Goal: Task Accomplishment & Management: Manage account settings

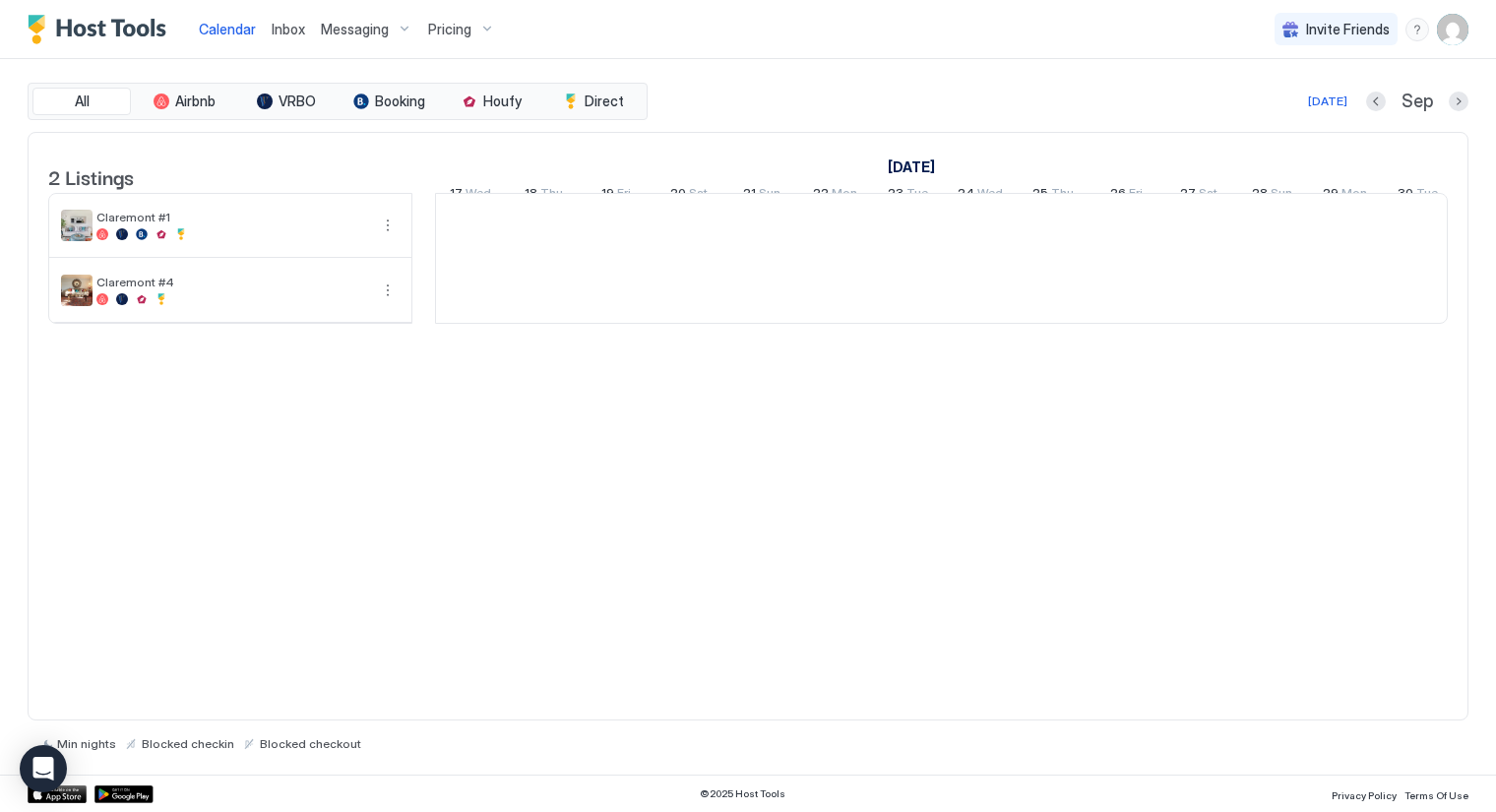
scroll to position [0, 1094]
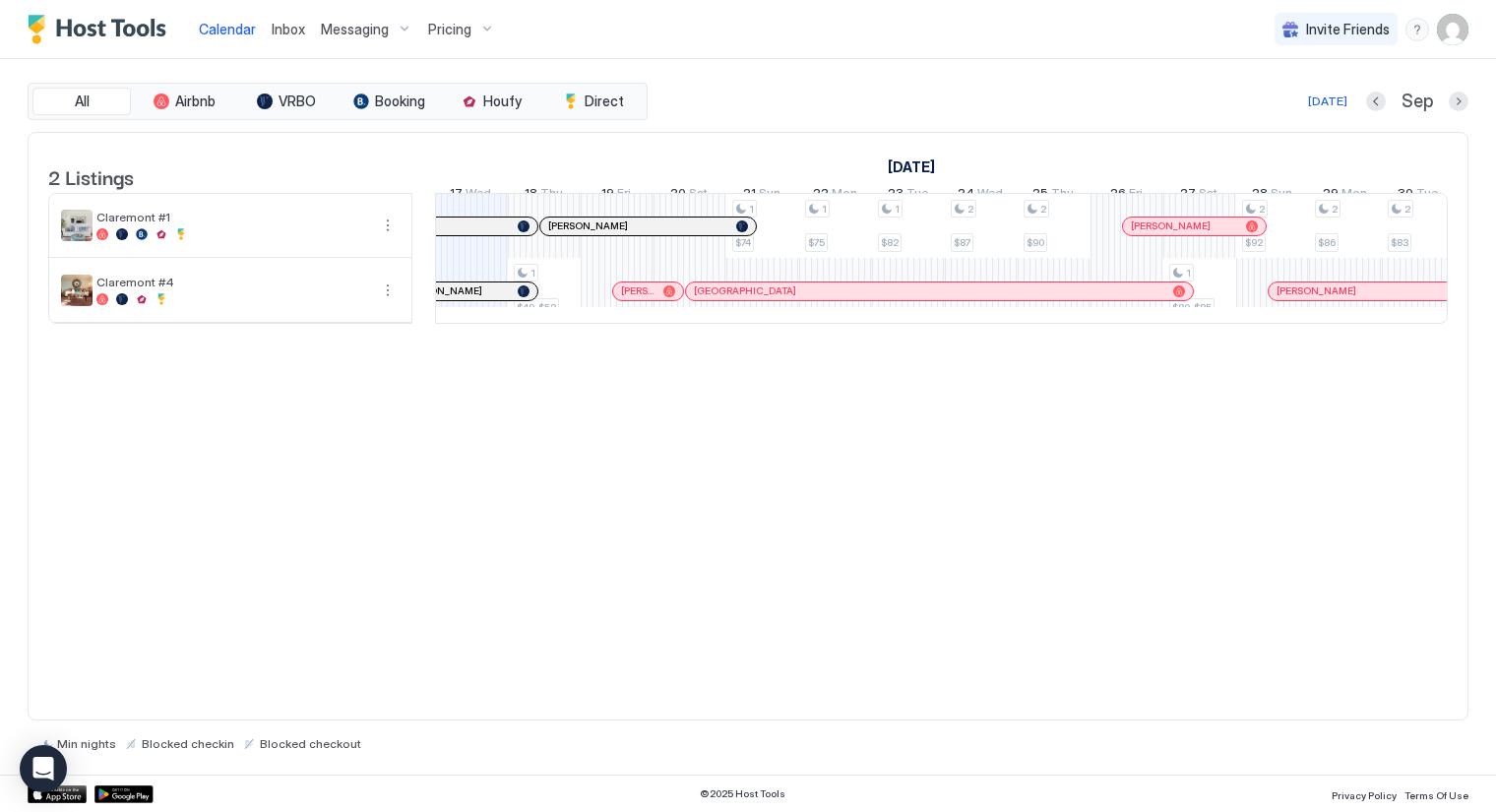
click at [375, 34] on span "Messaging" at bounding box center [355, 30] width 68 height 18
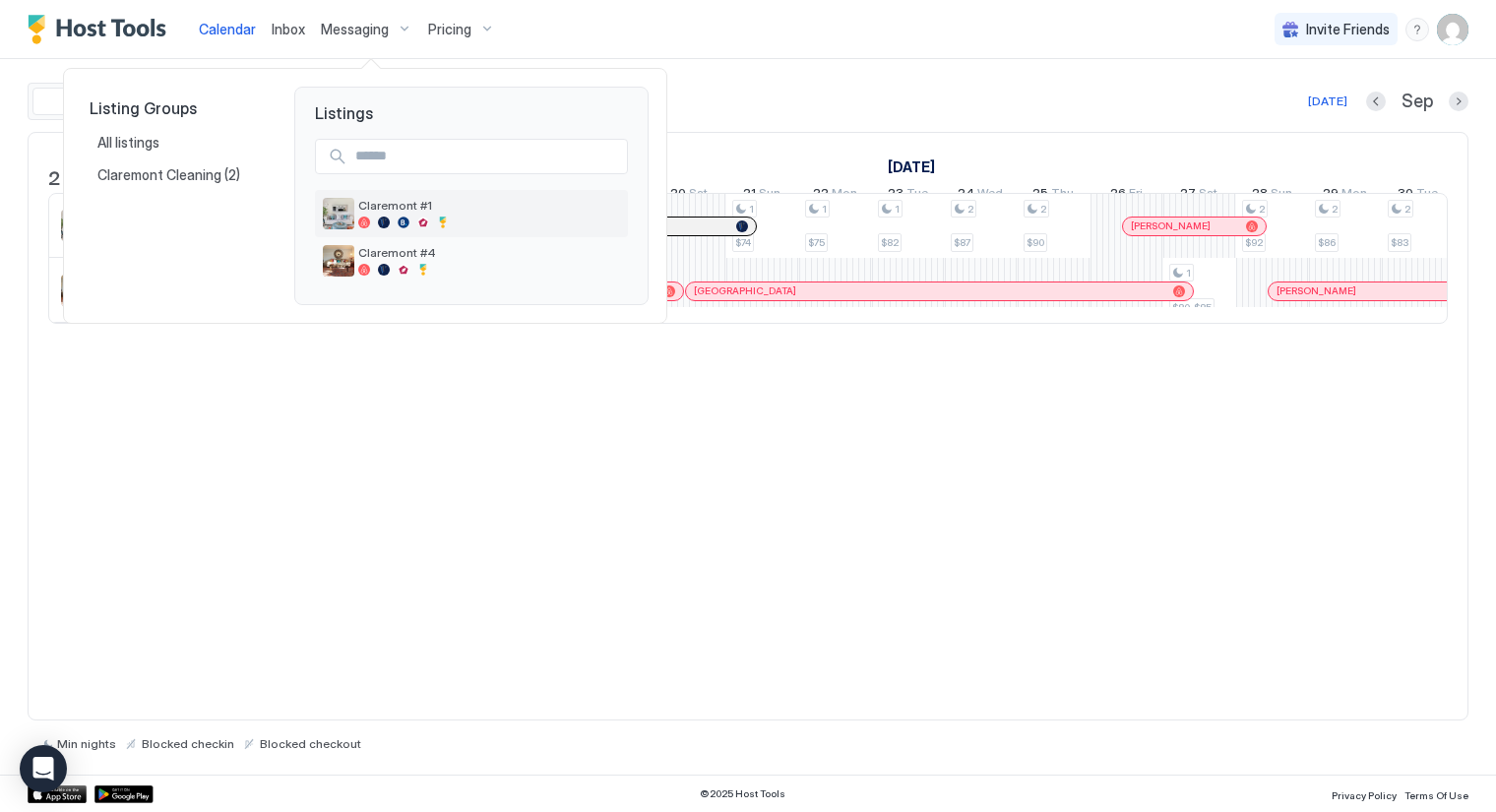
click at [393, 201] on span "Claremont #1" at bounding box center [489, 205] width 262 height 15
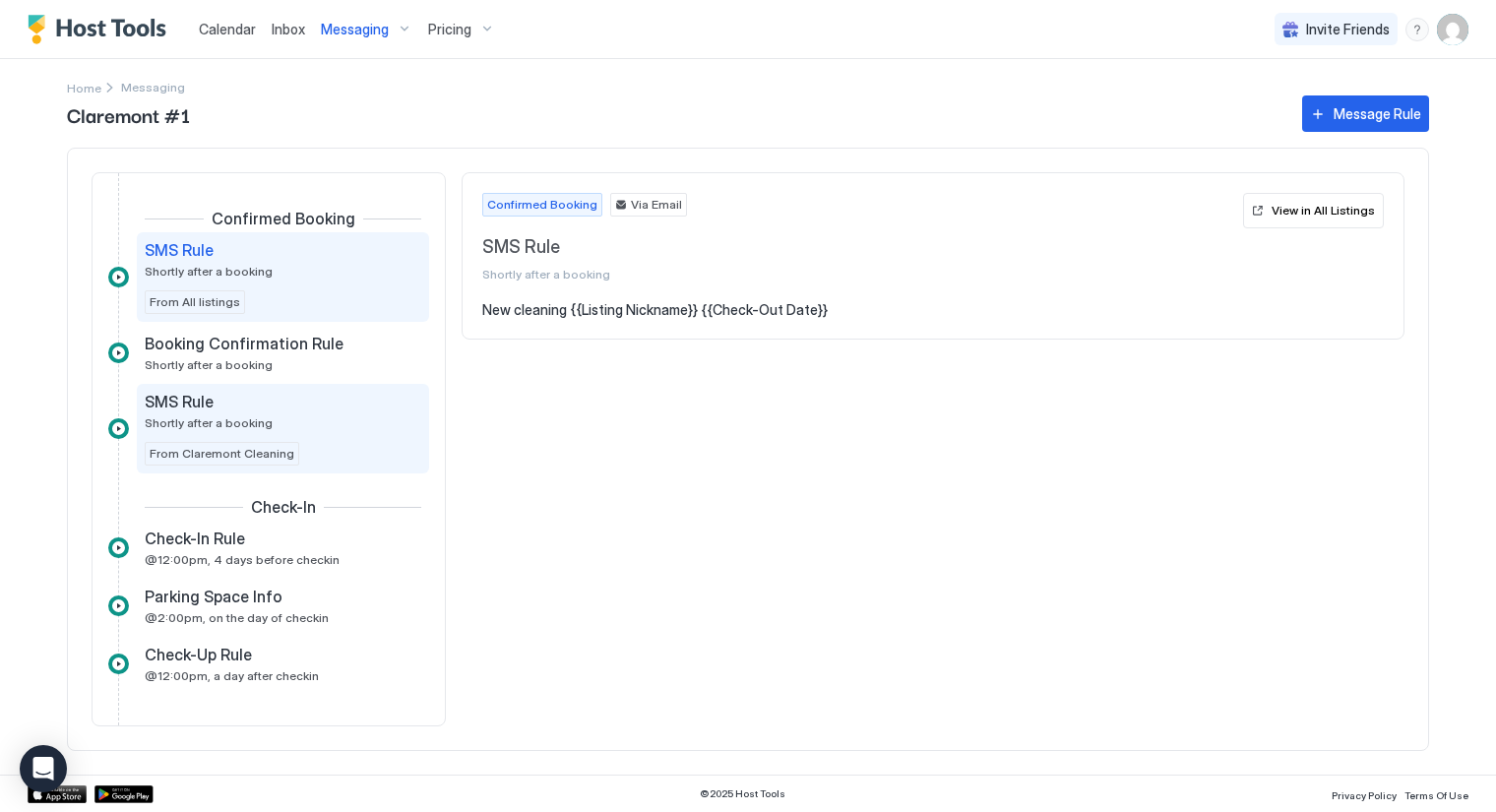
click at [229, 415] on span "Shortly after a booking" at bounding box center [208, 422] width 128 height 15
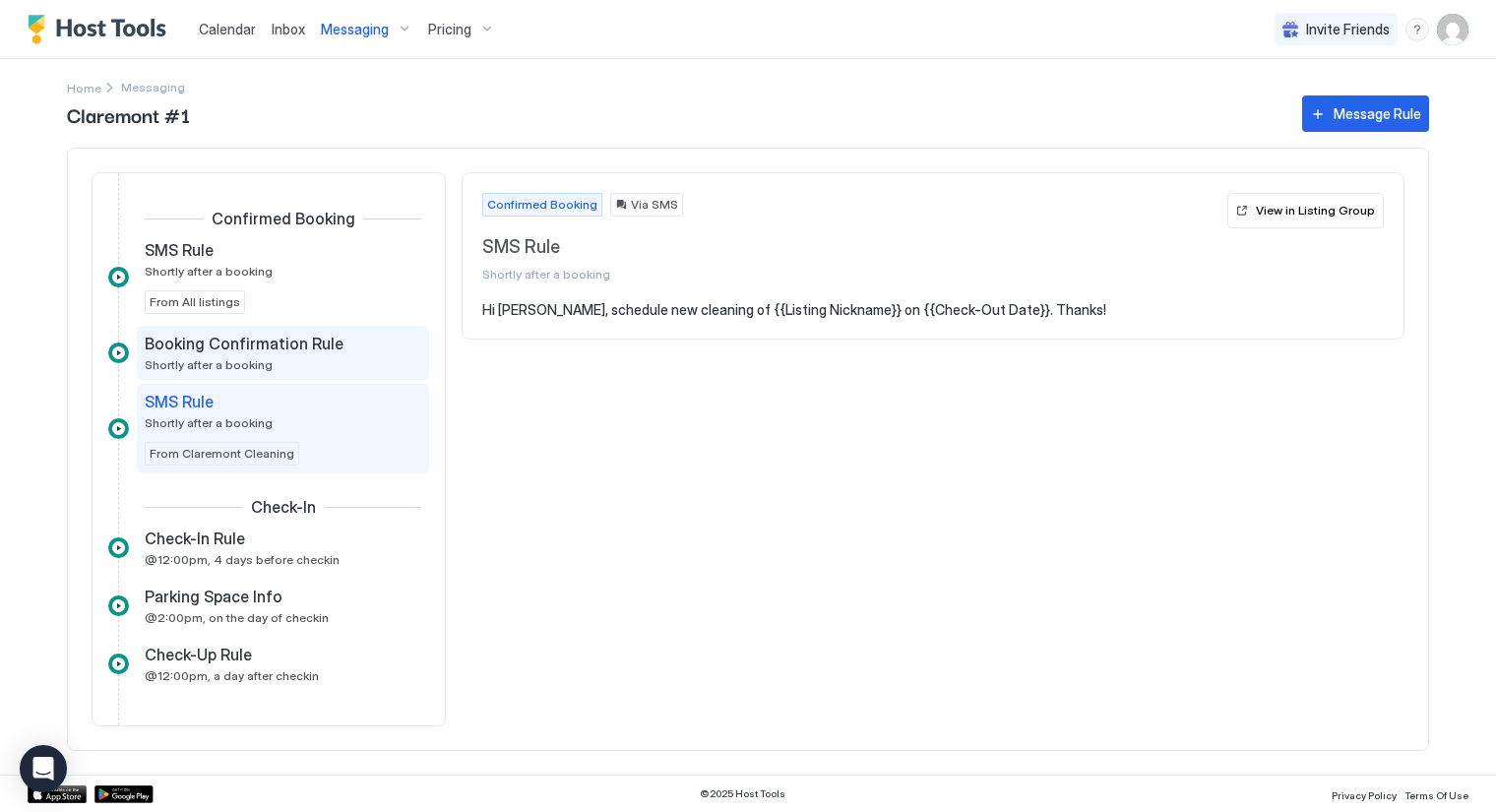
click at [276, 355] on div "Booking Confirmation Rule Shortly after a booking" at bounding box center [268, 353] width 249 height 39
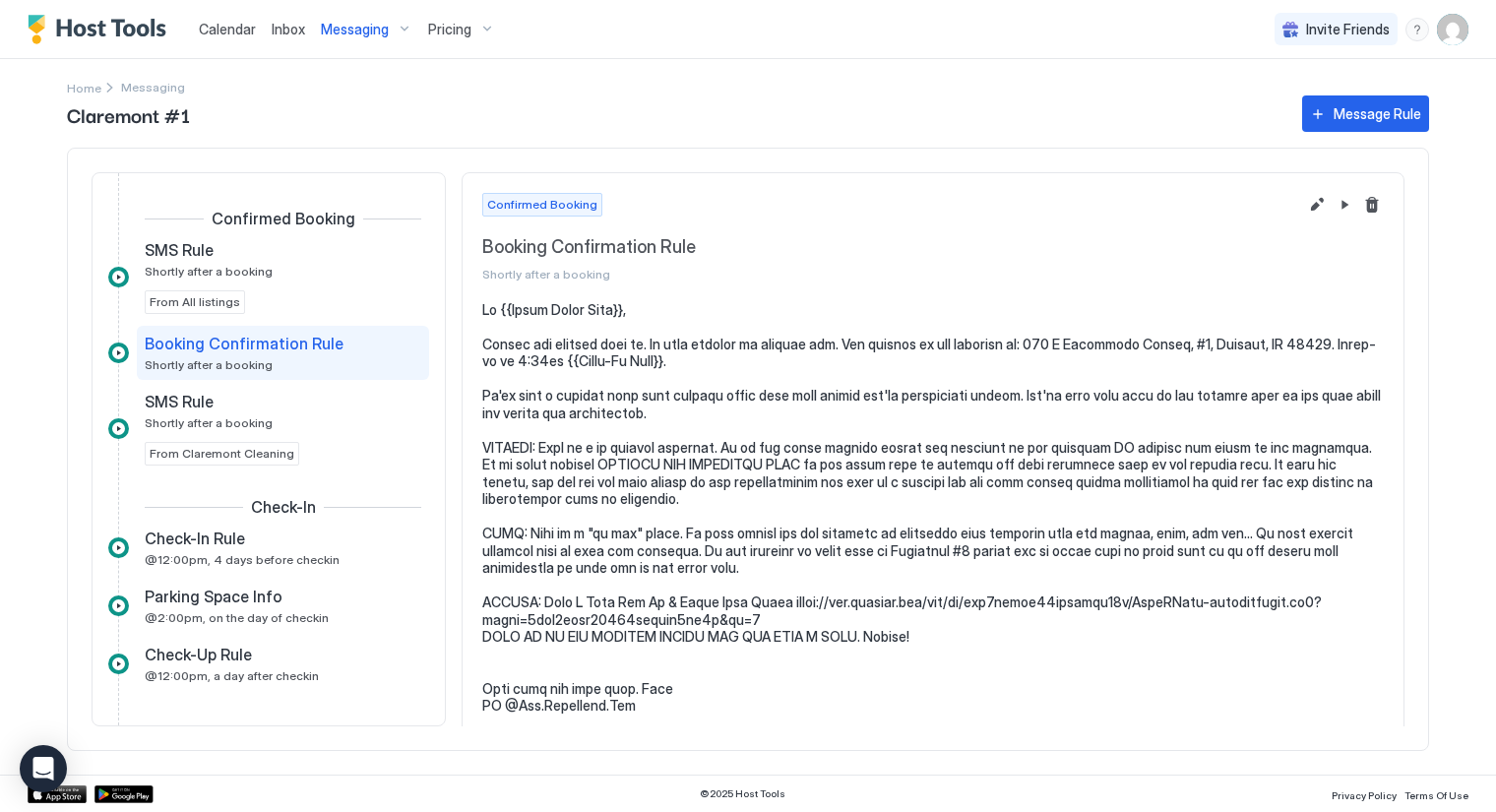
scroll to position [5, 0]
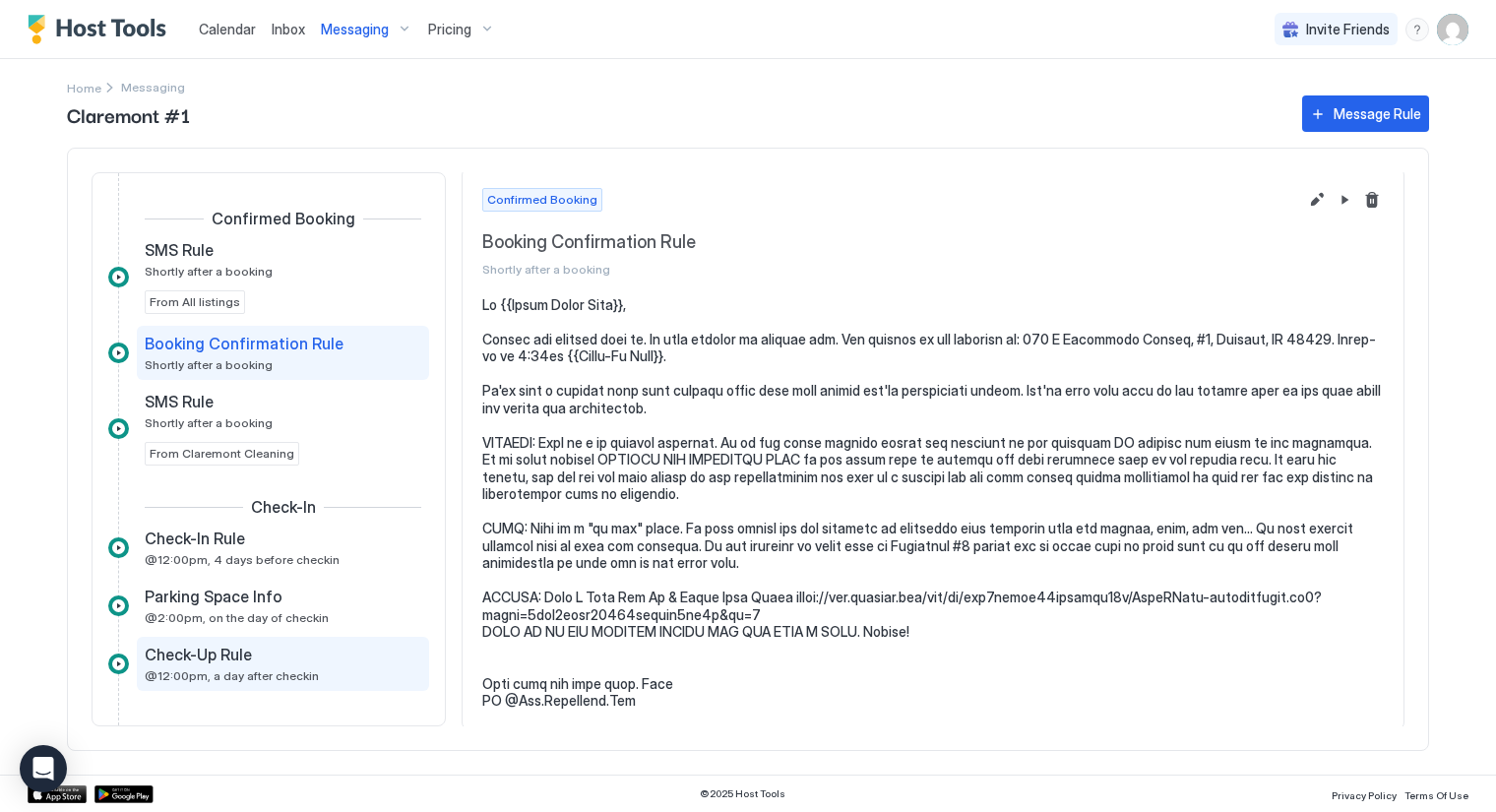
click at [236, 668] on span "@12:00pm, a day after checkin" at bounding box center [232, 675] width 174 height 15
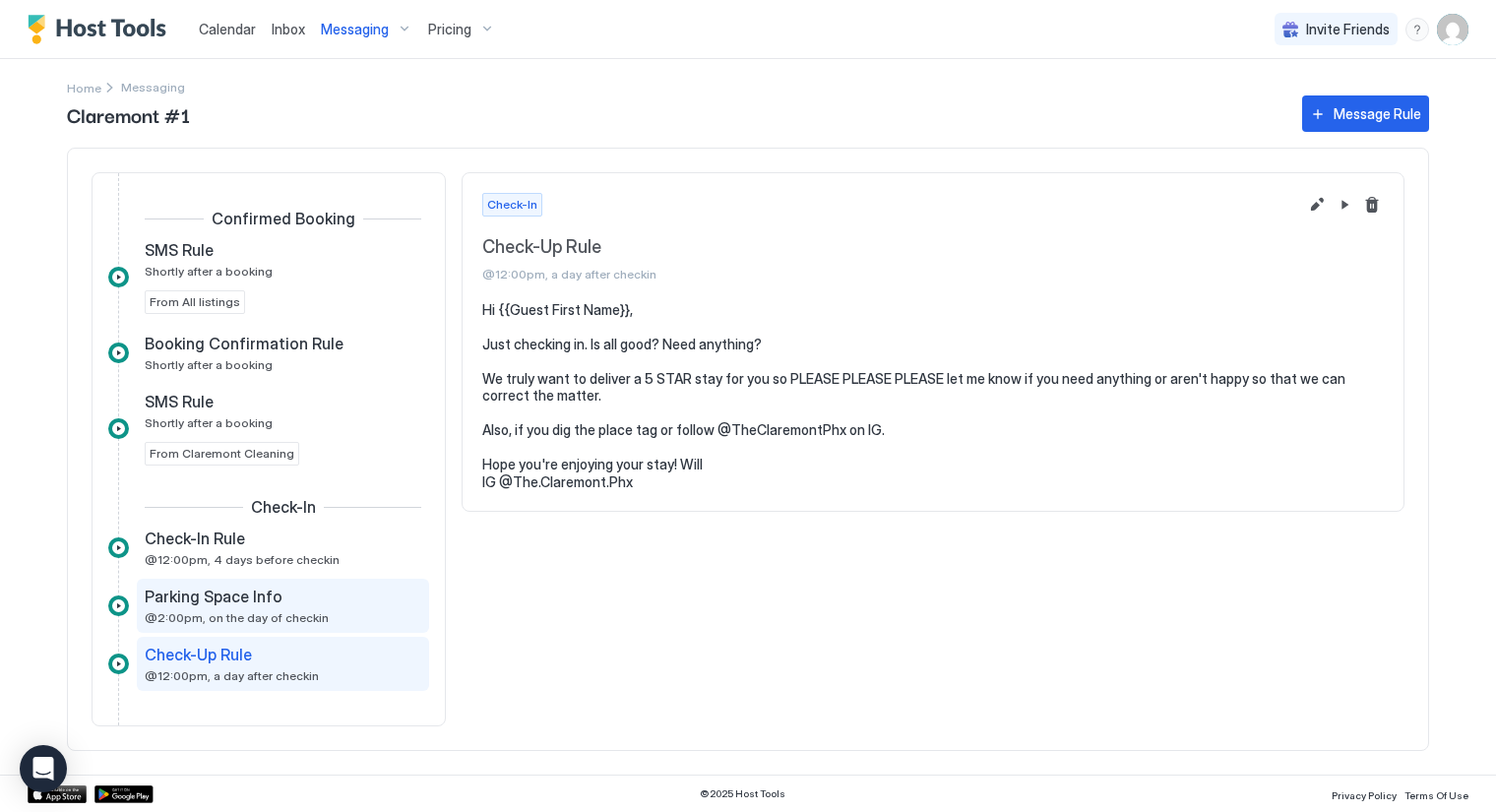
click at [227, 600] on span "Parking Space Info" at bounding box center [213, 596] width 138 height 20
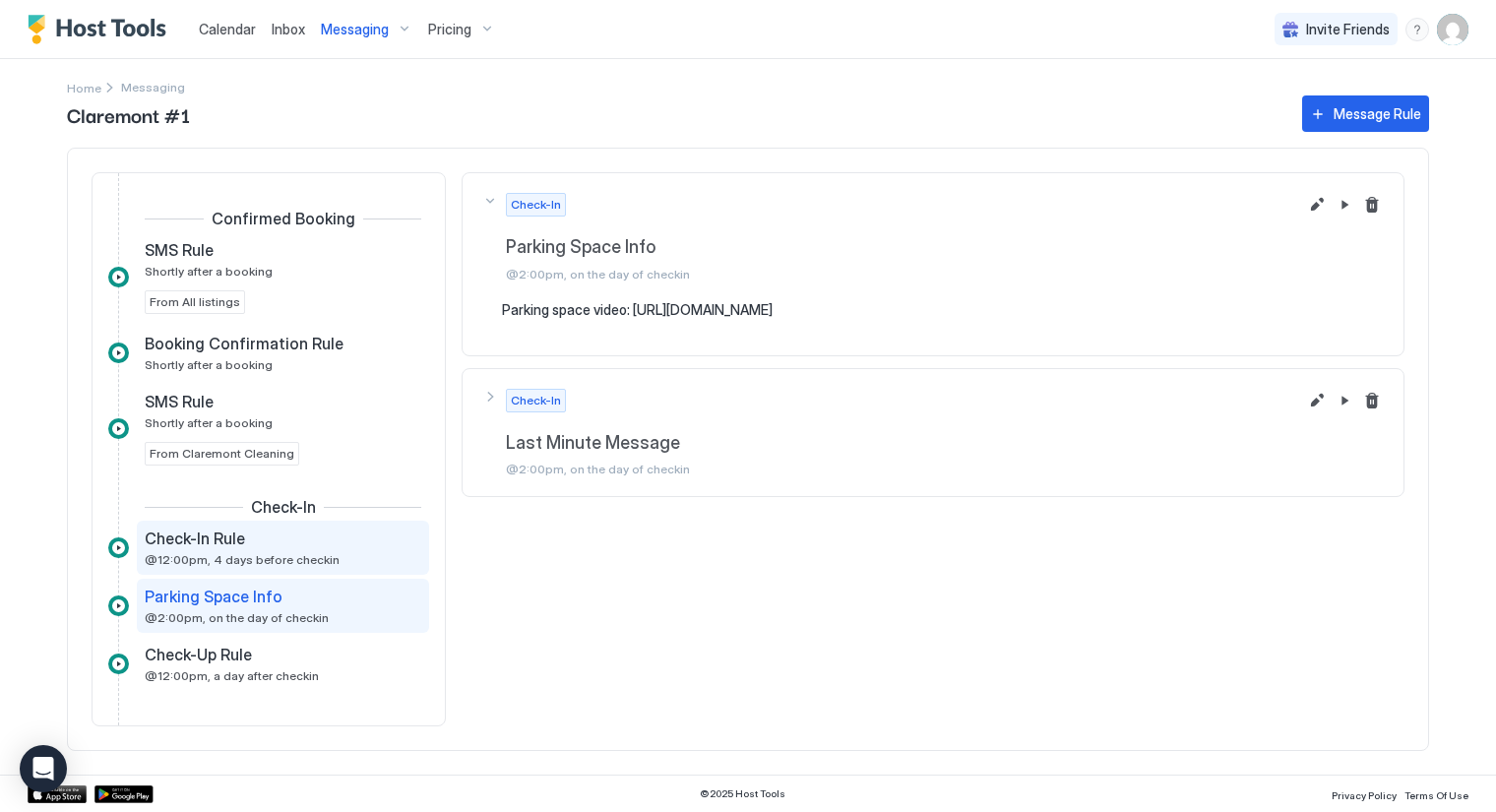
click at [251, 552] on span "@12:00pm, 4 days before checkin" at bounding box center [242, 558] width 195 height 15
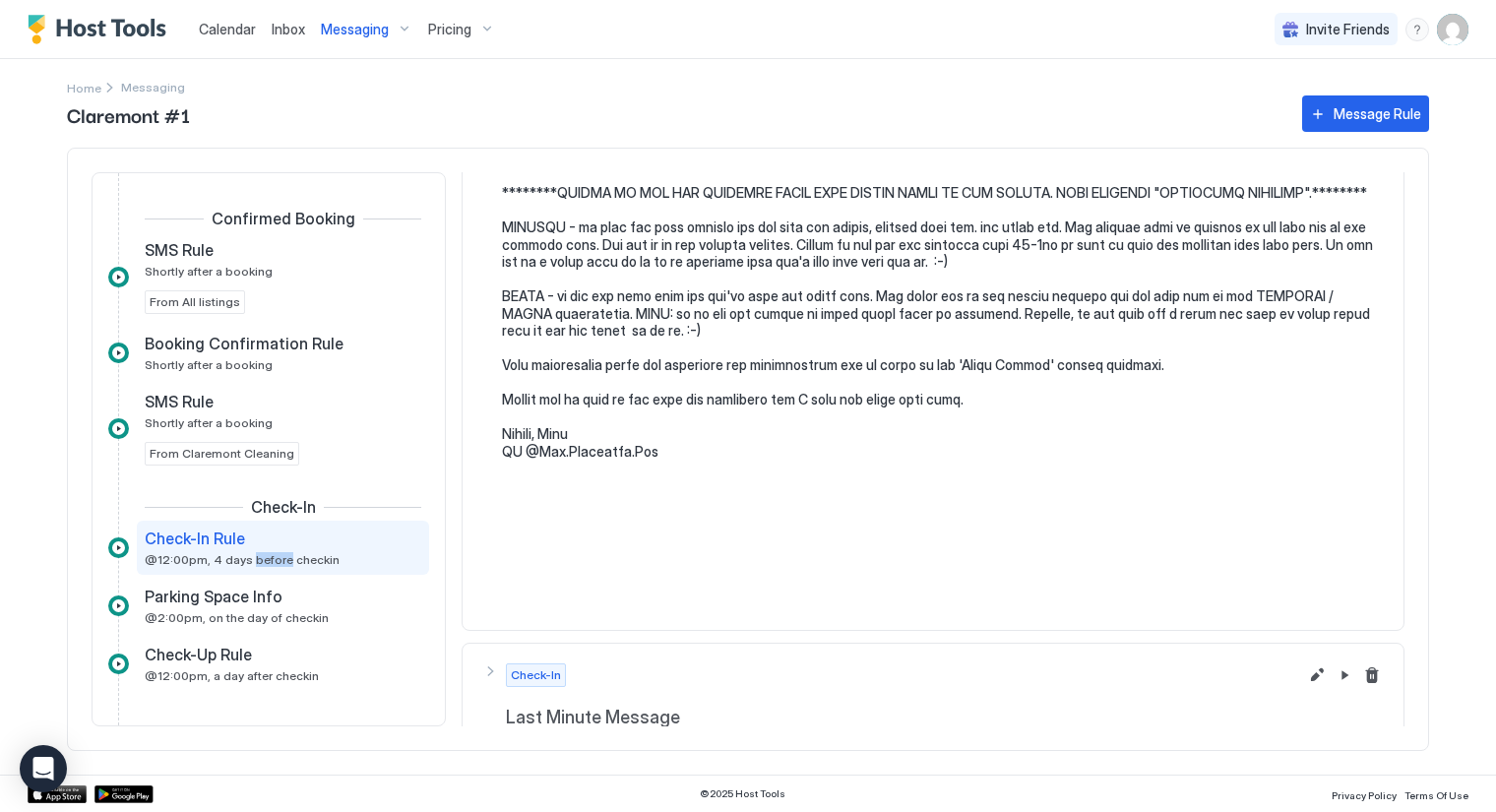
scroll to position [725, 0]
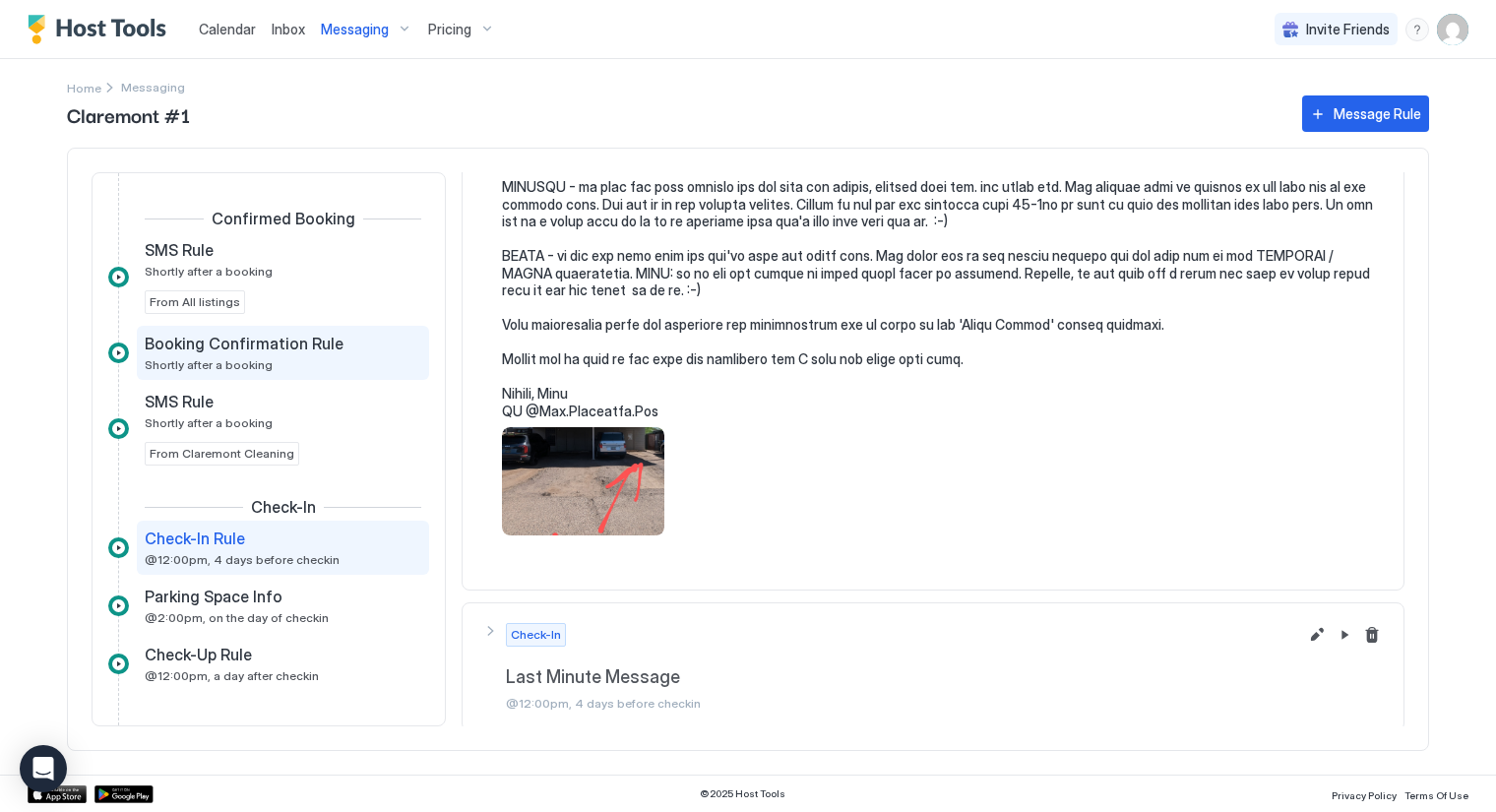
click at [285, 335] on span "Booking Confirmation Rule" at bounding box center [244, 344] width 199 height 20
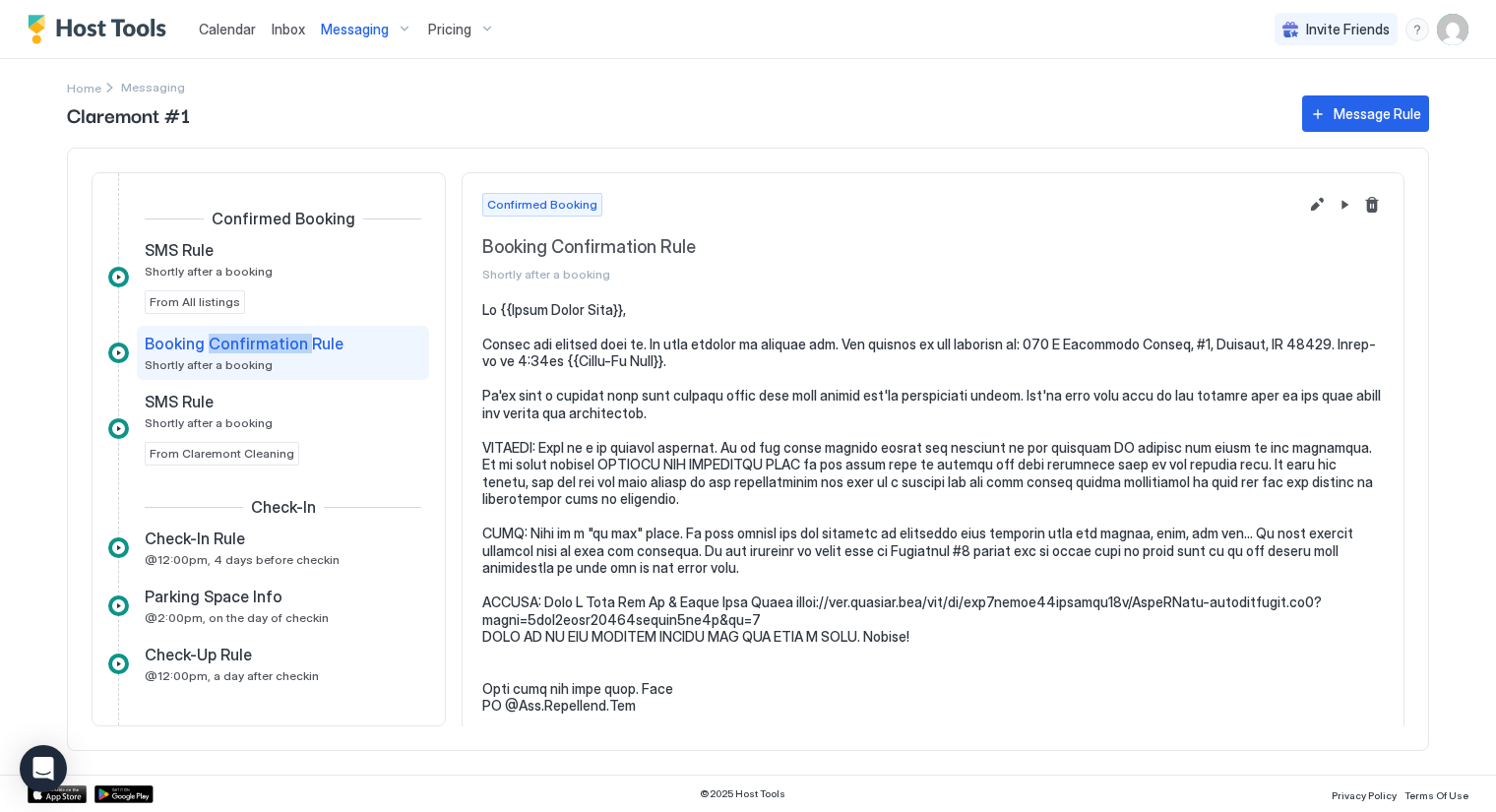
scroll to position [5, 0]
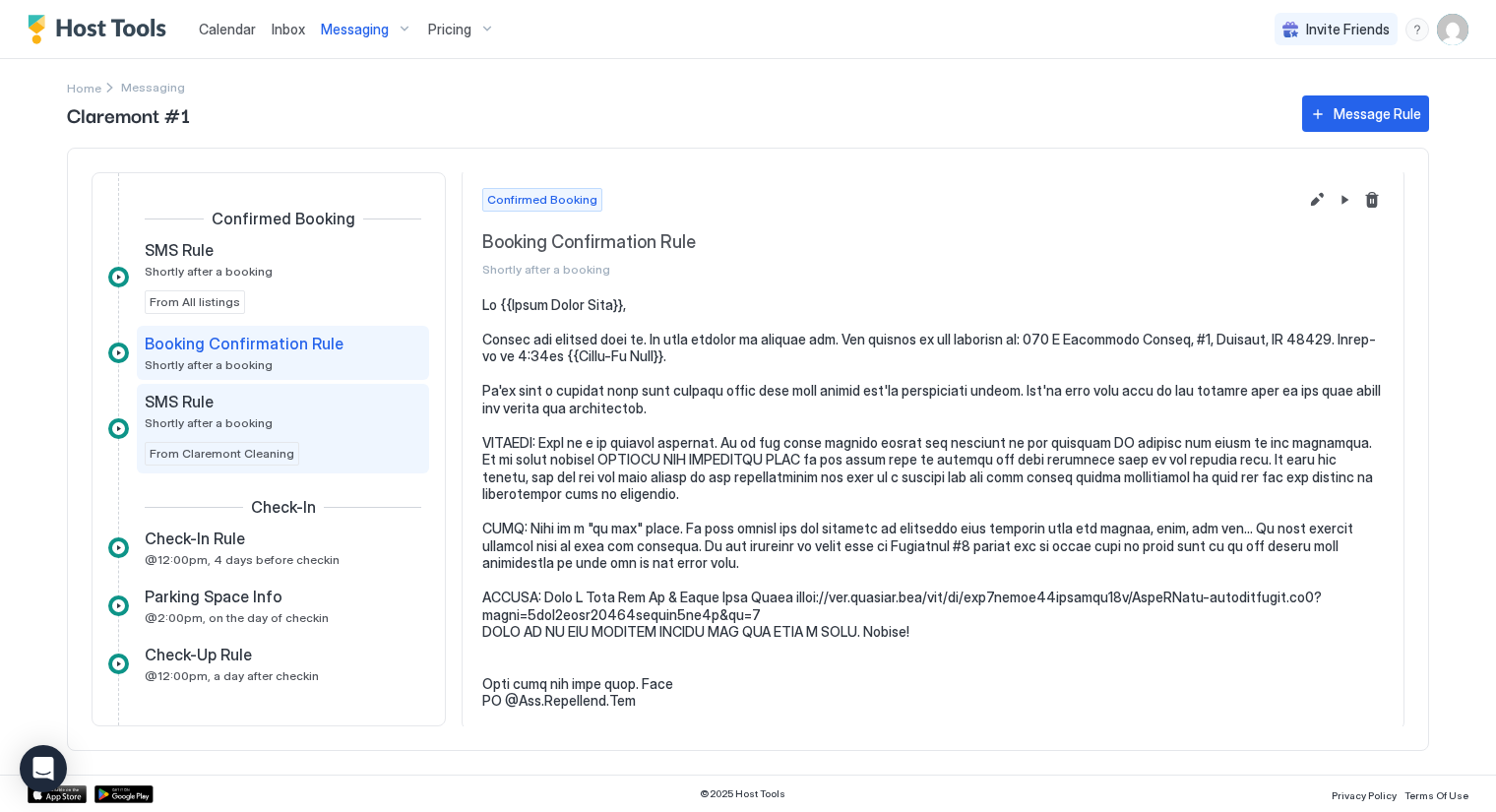
click at [246, 421] on span "Shortly after a booking" at bounding box center [208, 422] width 128 height 15
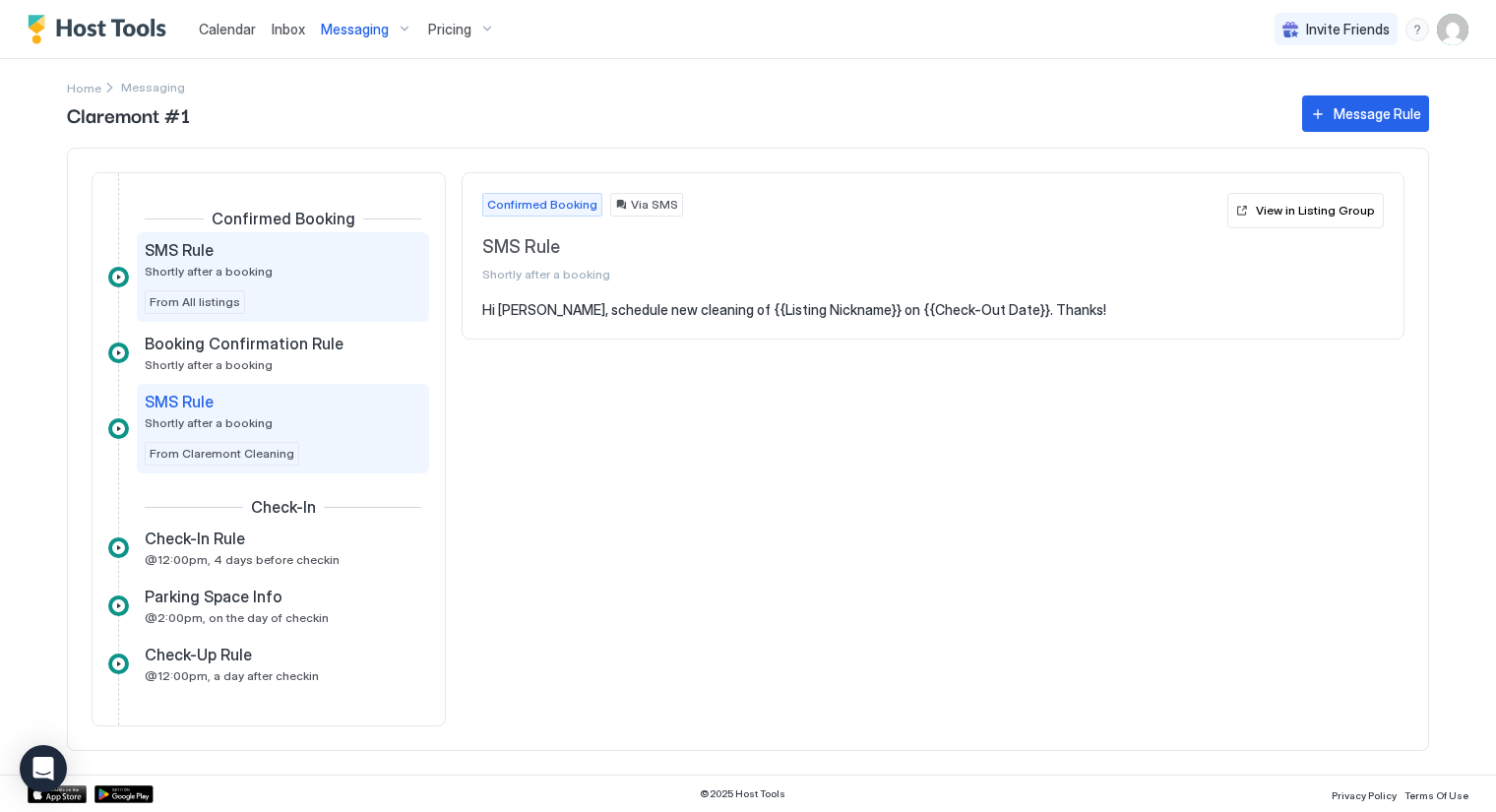
click at [253, 256] on div "SMS Rule" at bounding box center [268, 250] width 249 height 20
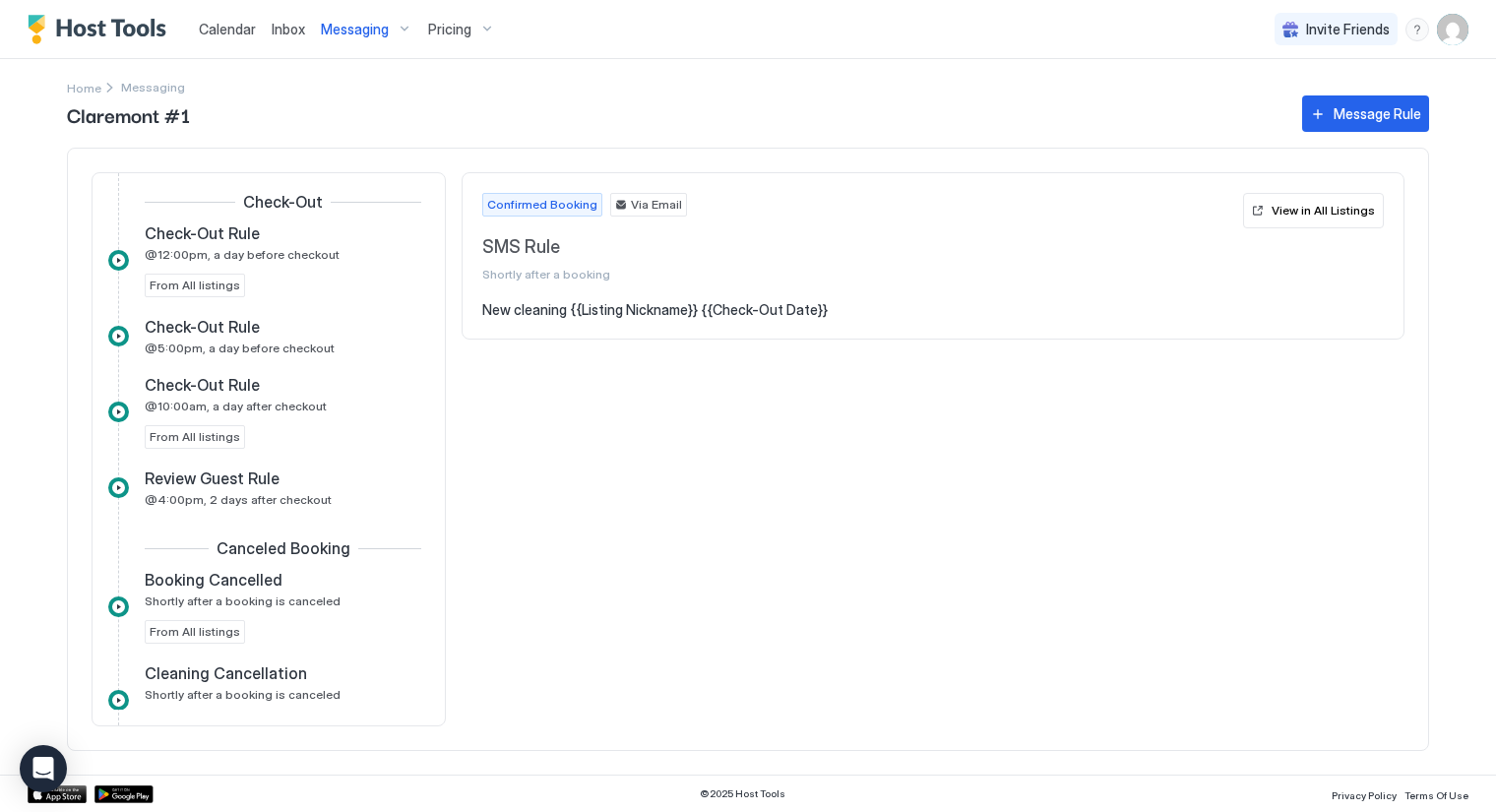
scroll to position [626, 0]
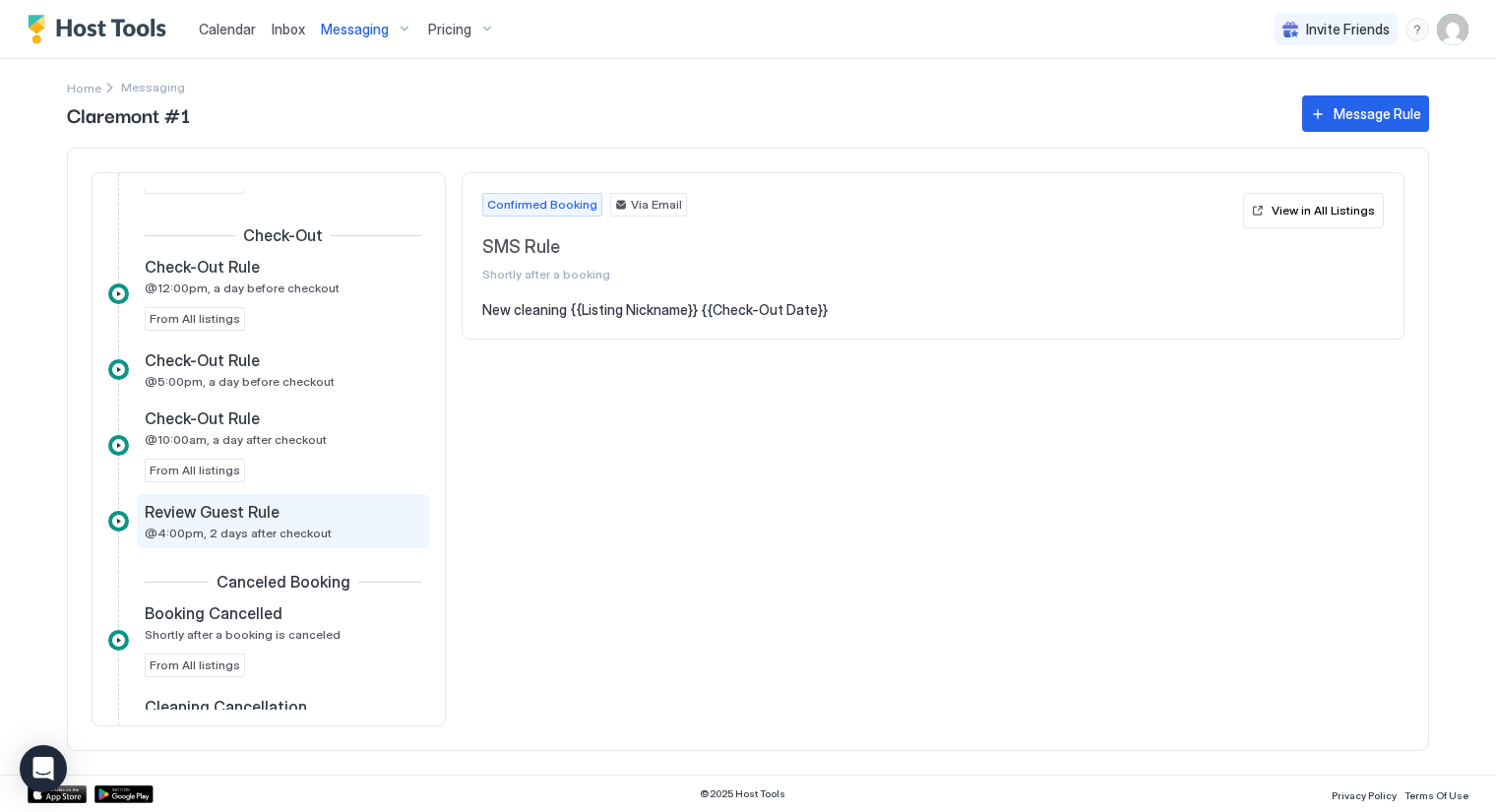
click at [242, 514] on span "Review Guest Rule" at bounding box center [212, 512] width 135 height 20
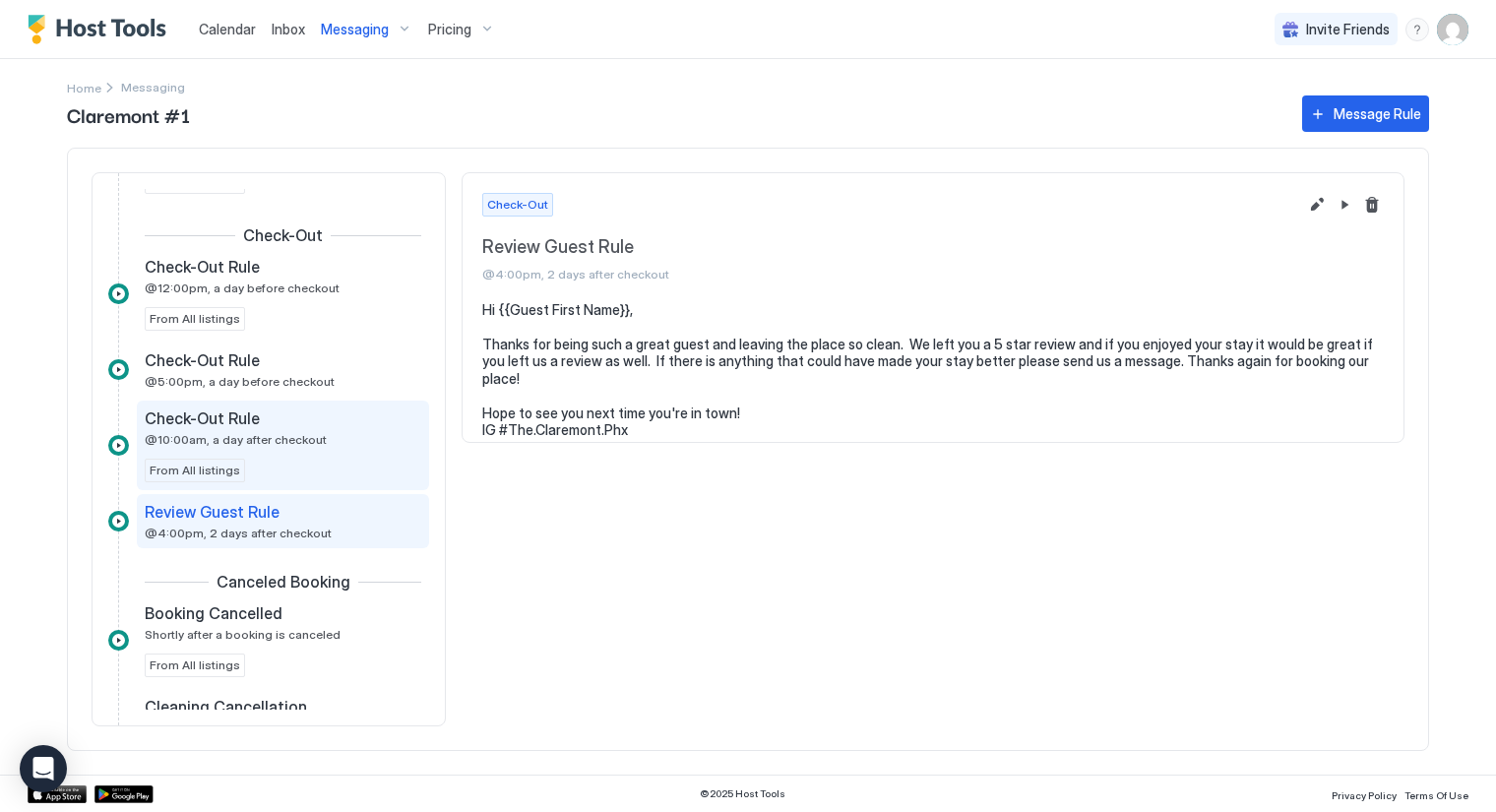
click at [281, 432] on span "@10:00am, a day after checkout" at bounding box center [236, 439] width 182 height 15
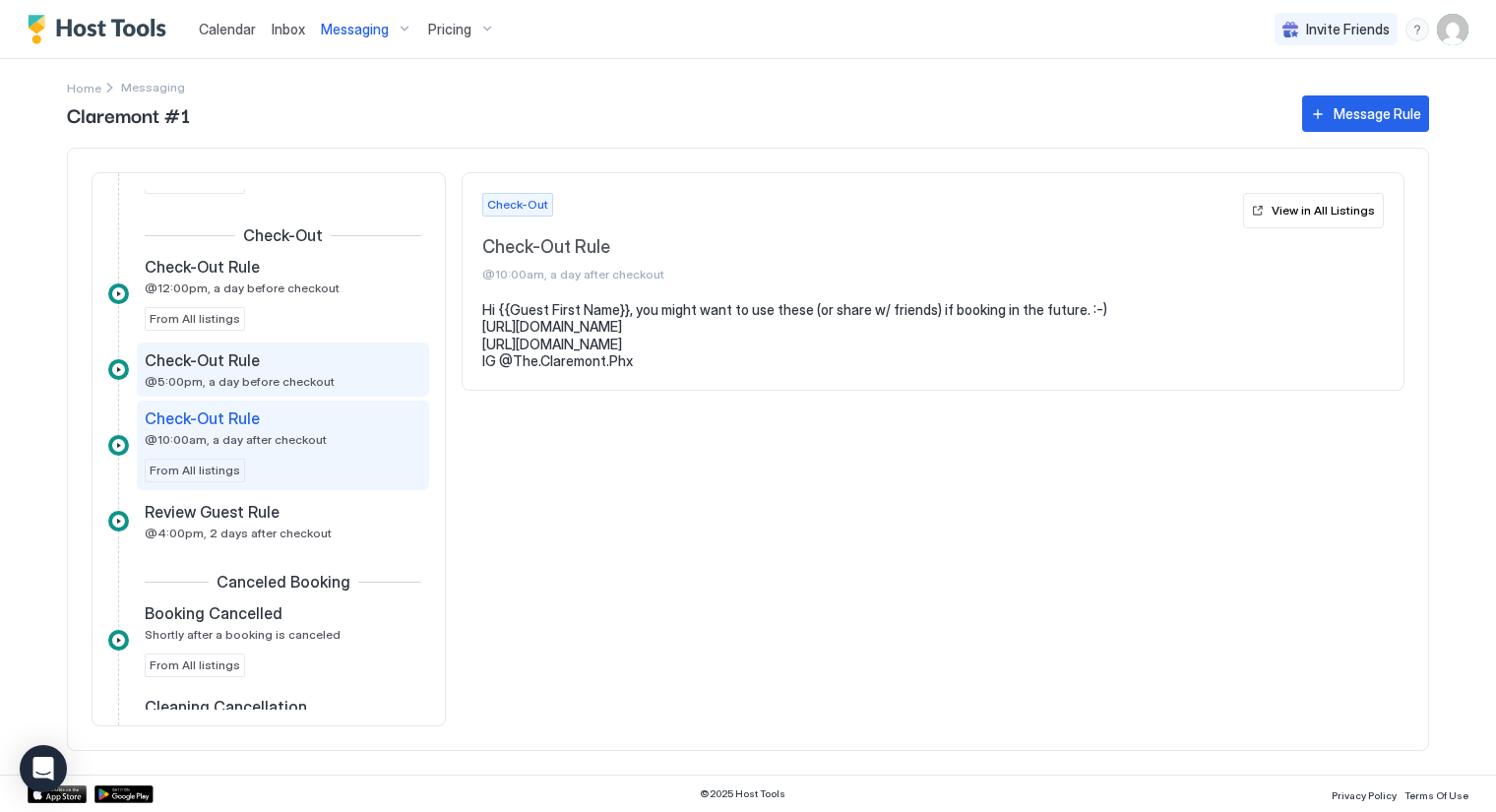
click at [170, 365] on div "Check-Out Rule @5:00pm, a day before checkout" at bounding box center [268, 369] width 249 height 39
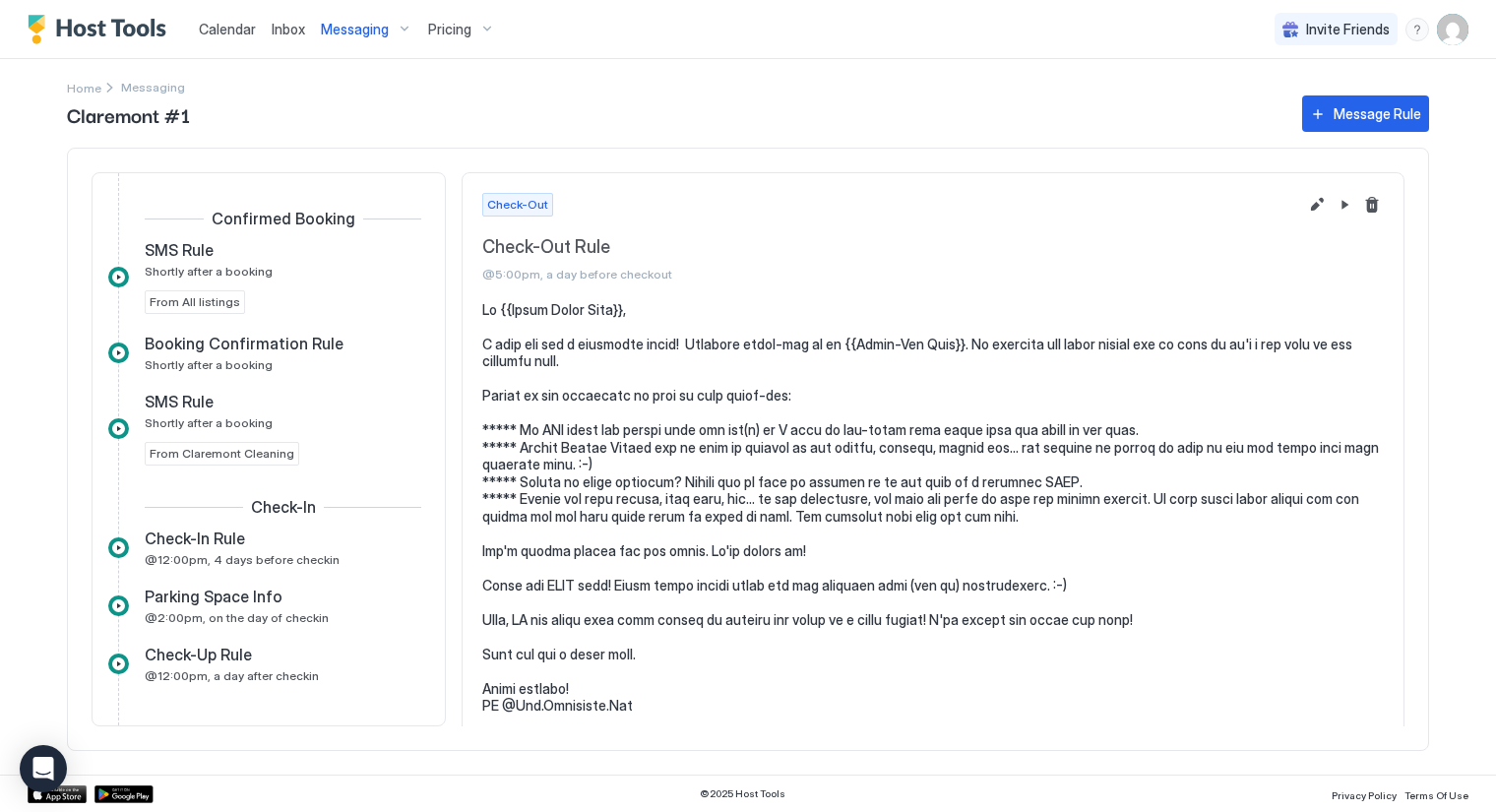
click at [169, 86] on span "Messaging" at bounding box center [153, 86] width 64 height 15
click at [384, 24] on span "Messaging" at bounding box center [355, 30] width 68 height 18
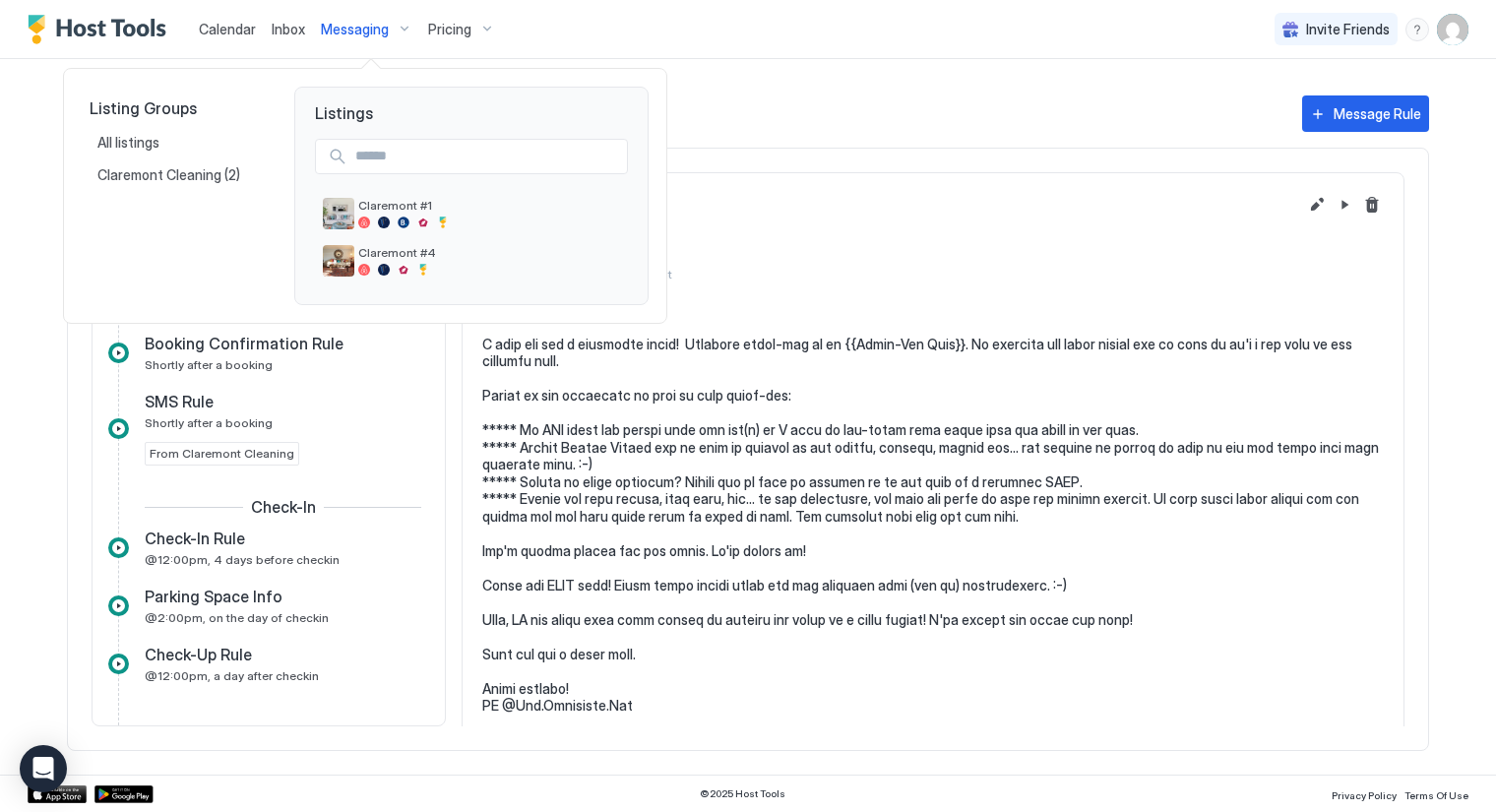
click at [759, 159] on div at bounding box center [748, 406] width 1496 height 812
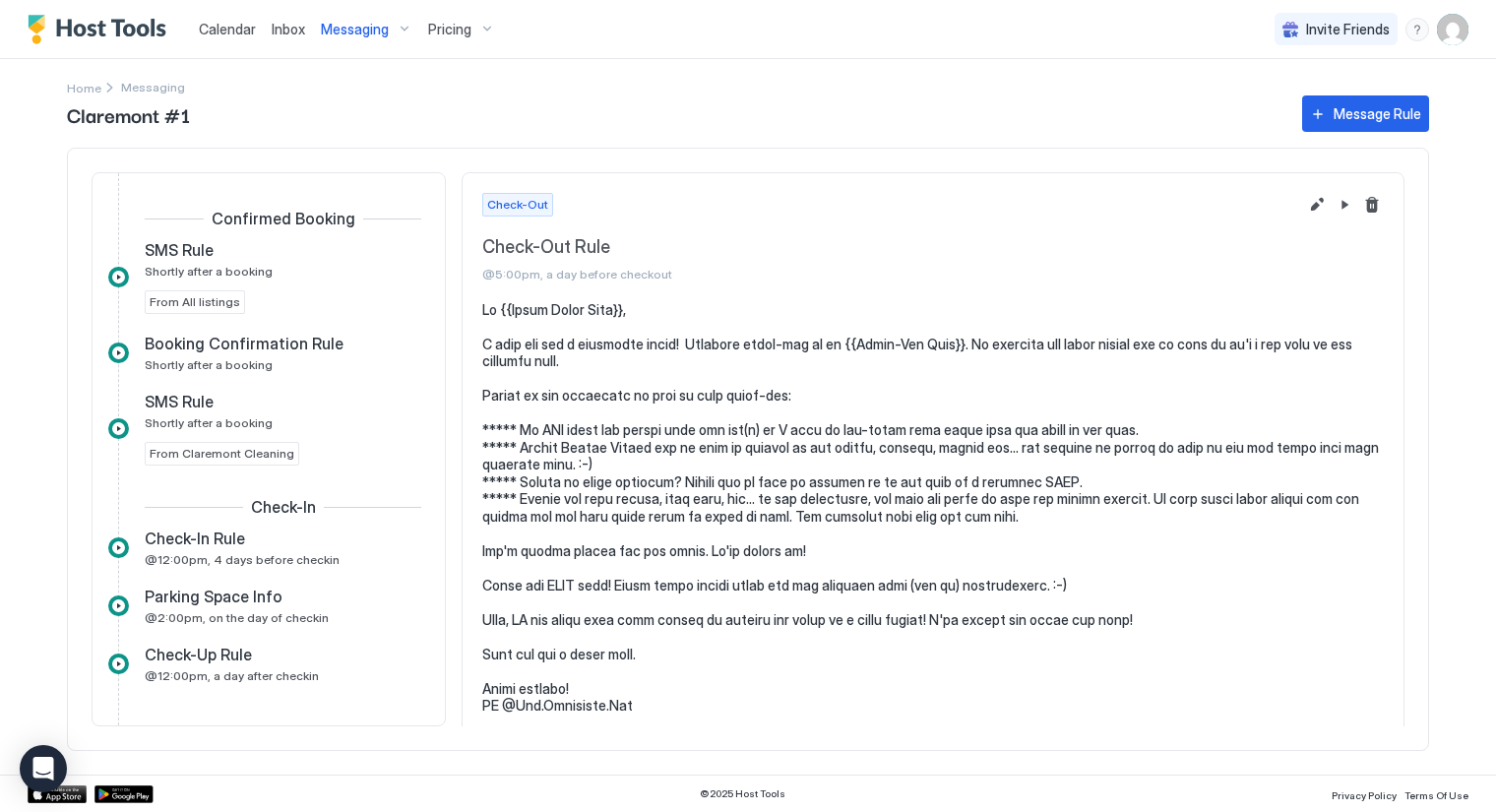
click at [376, 35] on span "Messaging" at bounding box center [355, 30] width 68 height 18
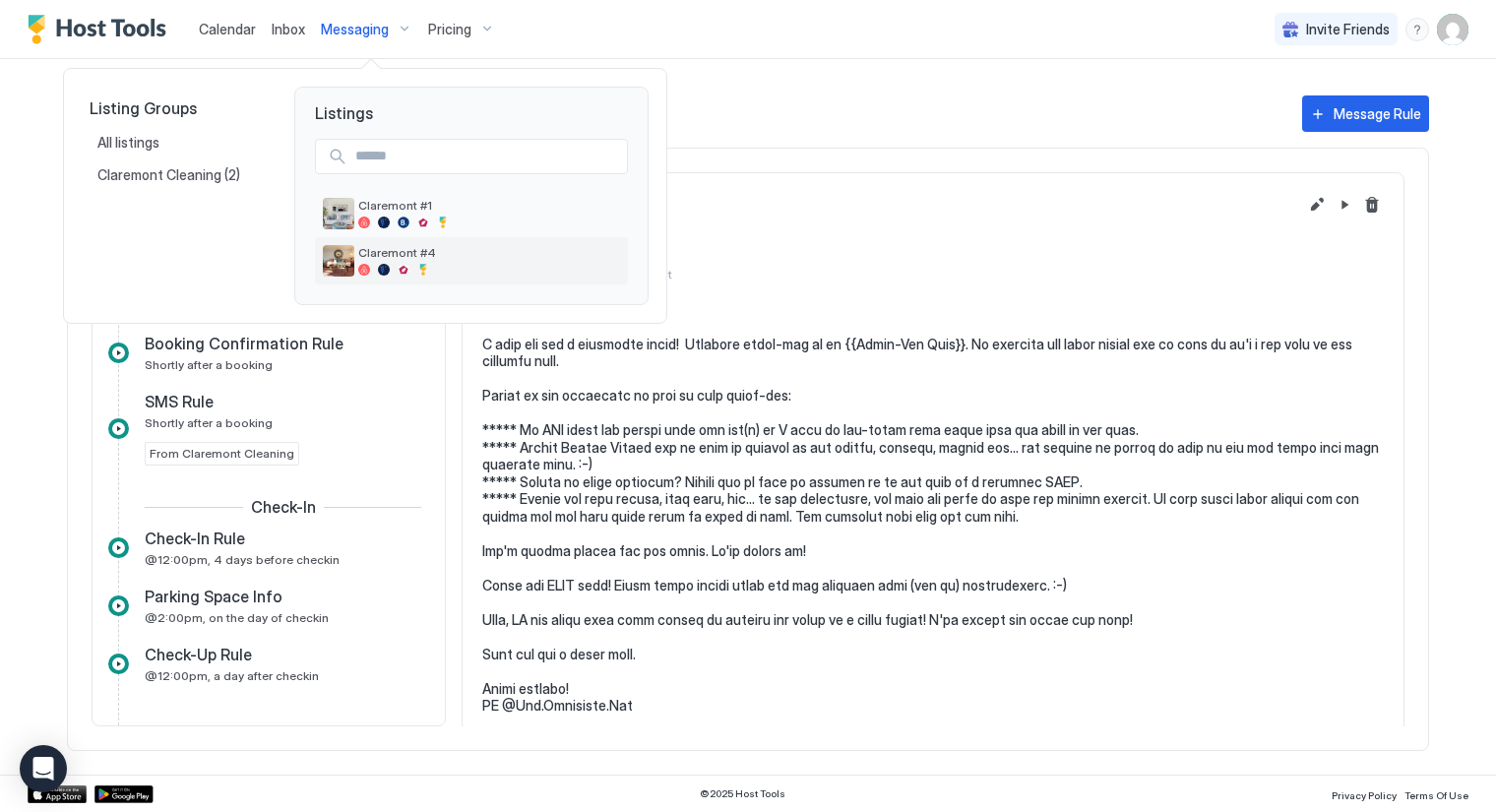
click at [414, 254] on span "Claremont #4" at bounding box center [489, 252] width 262 height 15
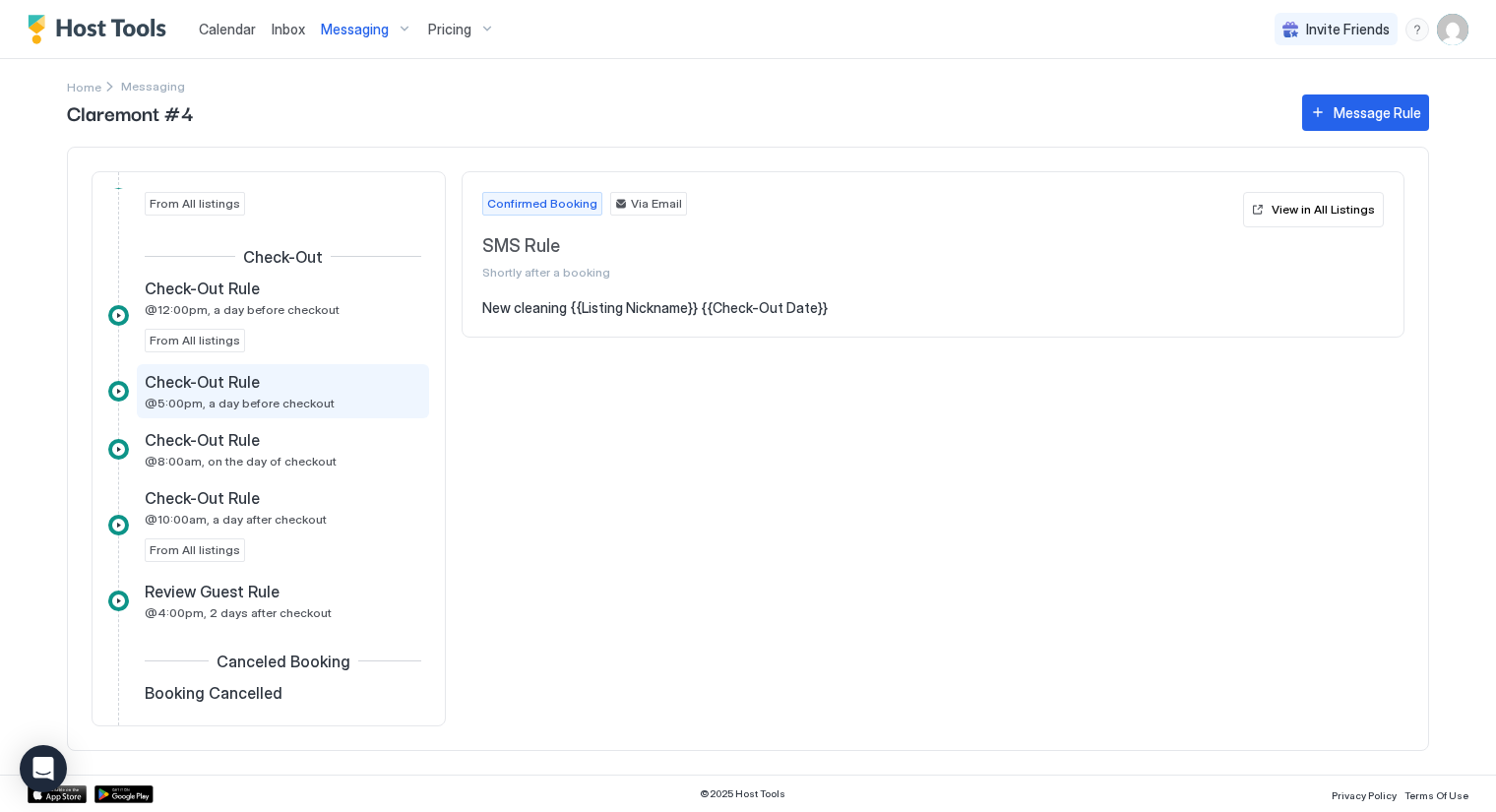
scroll to position [1077, 0]
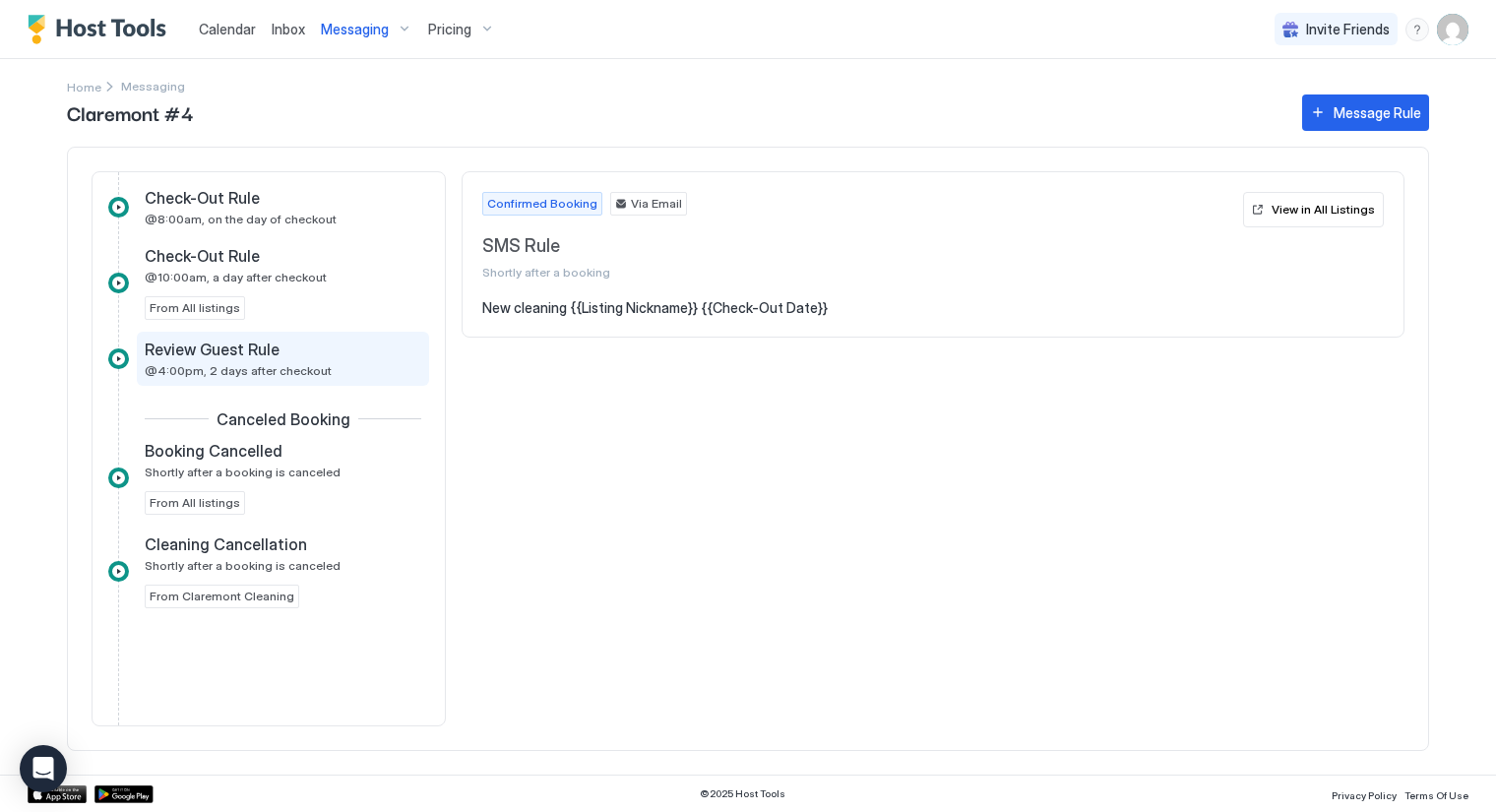
click at [232, 340] on span "Review Guest Rule" at bounding box center [212, 350] width 135 height 20
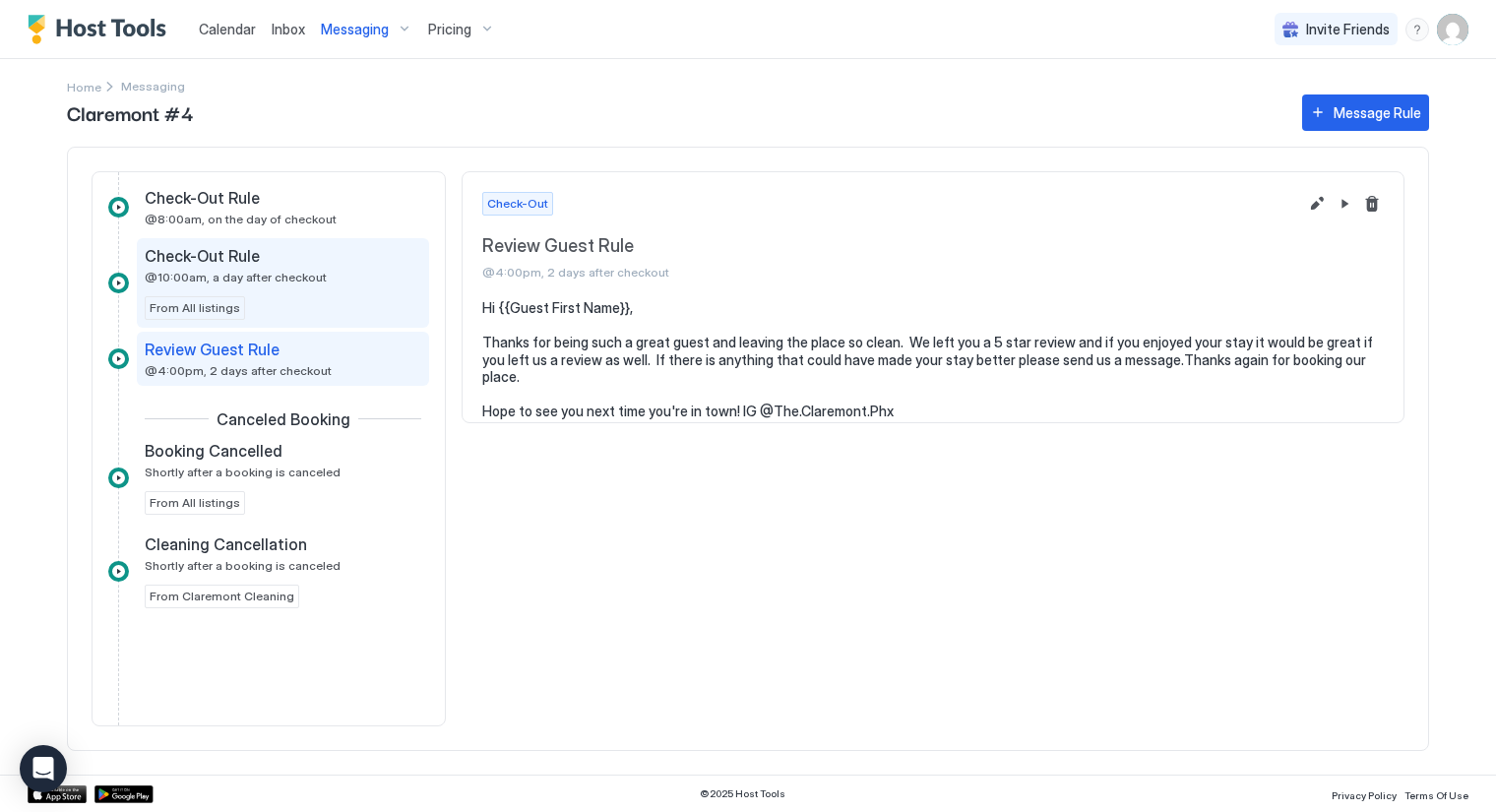
click at [233, 269] on span "@10:00am, a day after checkout" at bounding box center [236, 276] width 182 height 15
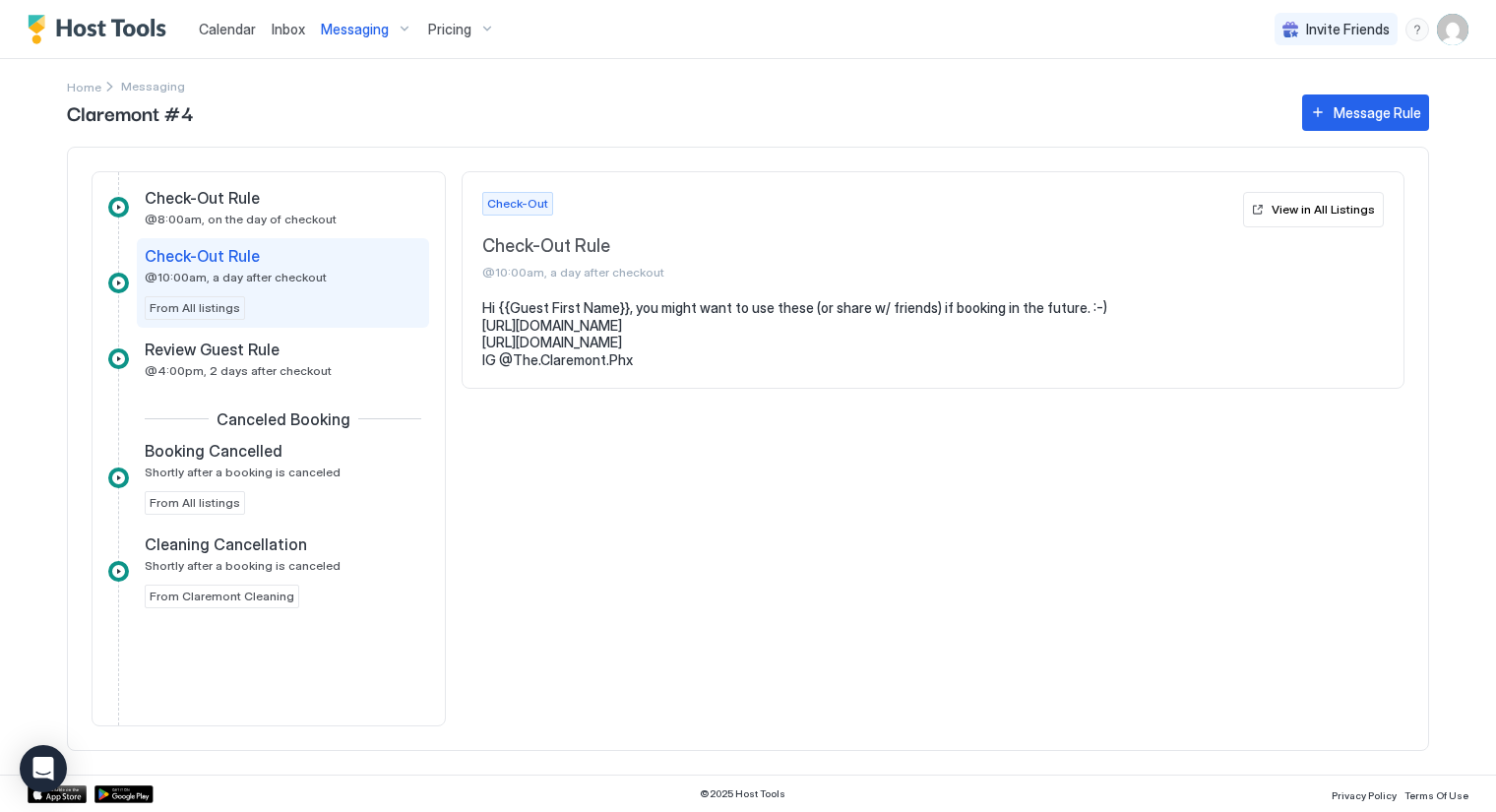
click at [1078, 308] on pre "Hi {{Guest First Name}}, you might want to use these (or share w/ friends) if b…" at bounding box center [933, 334] width 902 height 69
click at [1064, 306] on pre "Hi {{Guest First Name}}, you might want to use these (or share w/ friends) if b…" at bounding box center [933, 334] width 902 height 69
click at [1075, 307] on pre "Hi {{Guest First Name}}, you might want to use these (or share w/ friends) if b…" at bounding box center [933, 334] width 902 height 69
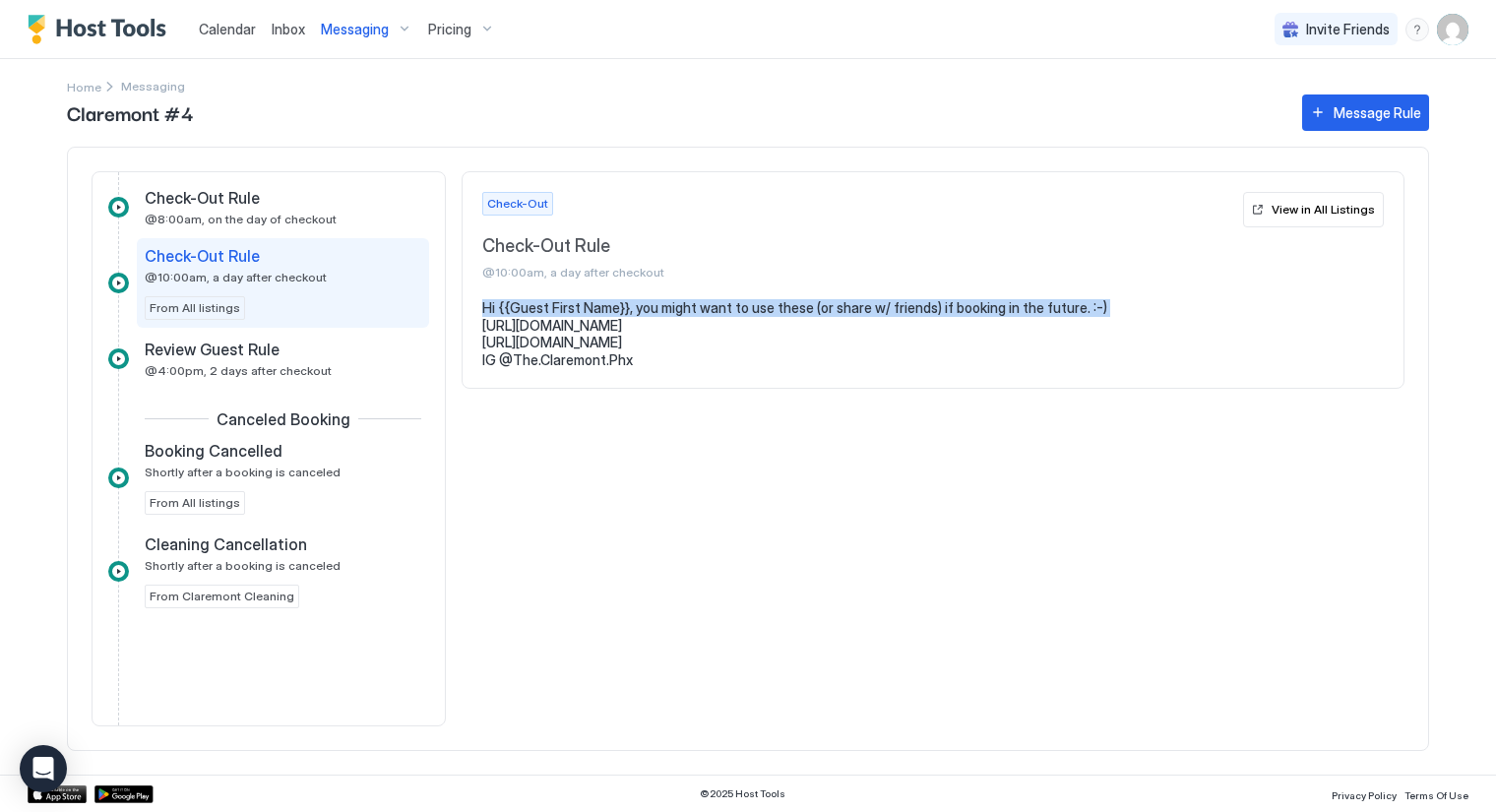
click at [1075, 307] on pre "Hi {{Guest First Name}}, you might want to use these (or share w/ friends) if b…" at bounding box center [933, 334] width 902 height 69
click at [1075, 306] on pre "Hi {{Guest First Name}}, you might want to use these (or share w/ friends) if b…" at bounding box center [933, 334] width 902 height 69
click at [1079, 308] on pre "Hi {{Guest First Name}}, you might want to use these (or share w/ friends) if b…" at bounding box center [933, 334] width 902 height 69
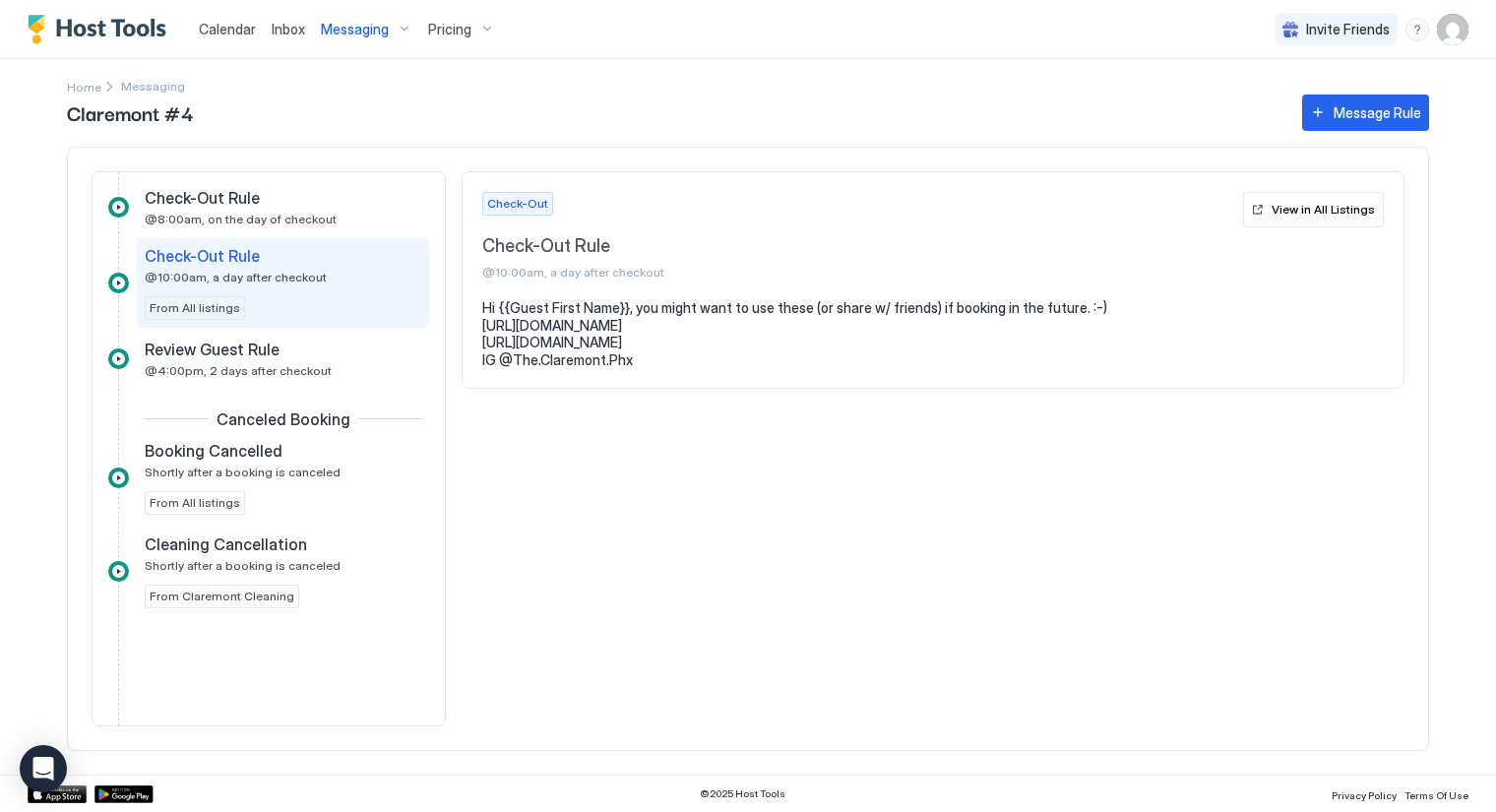
click at [1078, 310] on pre "Hi {{Guest First Name}}, you might want to use these (or share w/ friends) if b…" at bounding box center [933, 334] width 902 height 69
click at [985, 326] on pre "Hi {{Guest First Name}}, you might want to use these (or share w/ friends) if b…" at bounding box center [933, 334] width 902 height 69
click at [1077, 306] on pre "Hi {{Guest First Name}}, you might want to use these (or share w/ friends) if b…" at bounding box center [933, 334] width 902 height 69
click at [251, 272] on span "@10:00am, a day after checkout" at bounding box center [236, 276] width 182 height 15
click at [80, 88] on span "Home" at bounding box center [84, 86] width 35 height 15
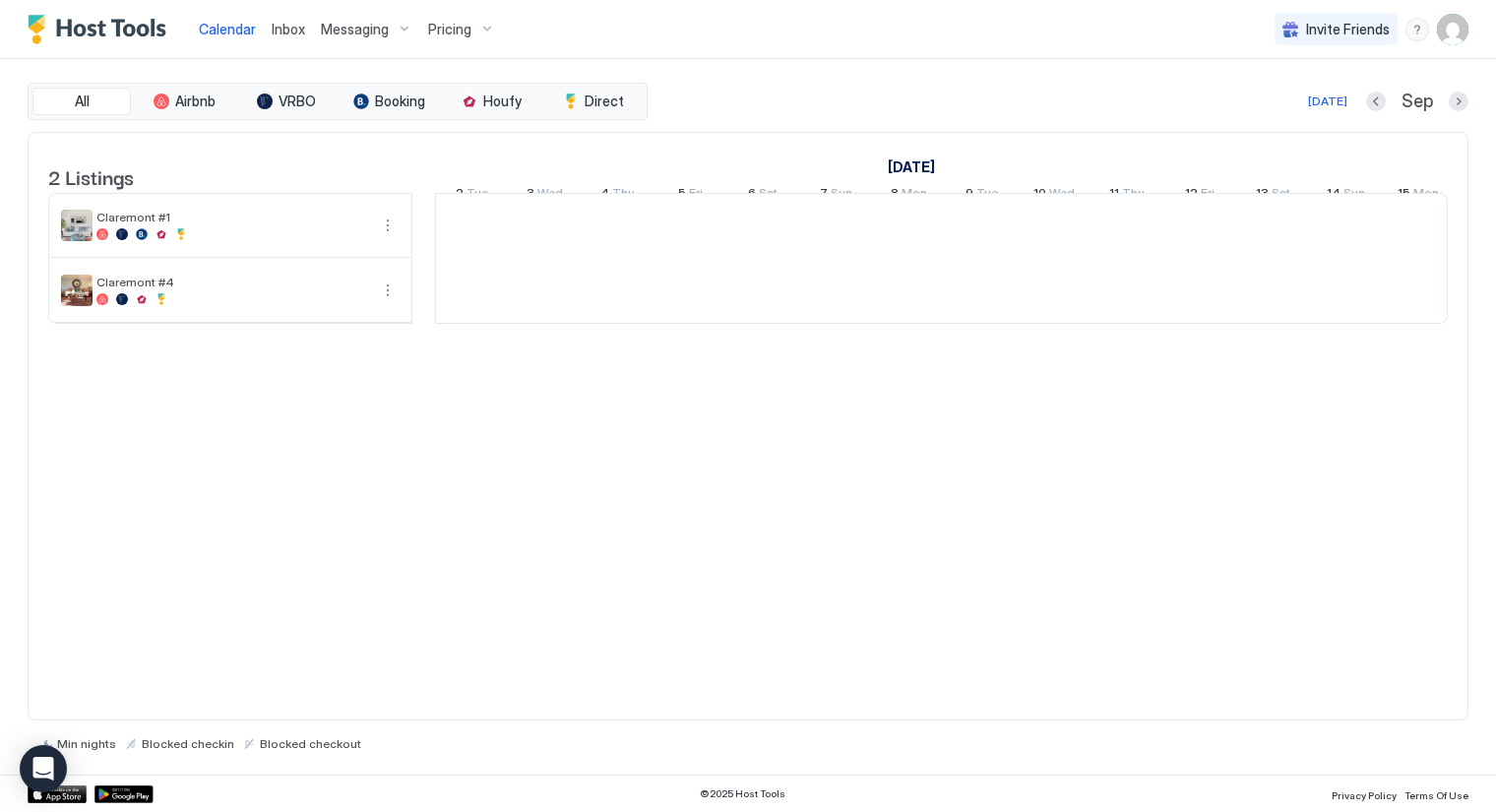
scroll to position [0, 1094]
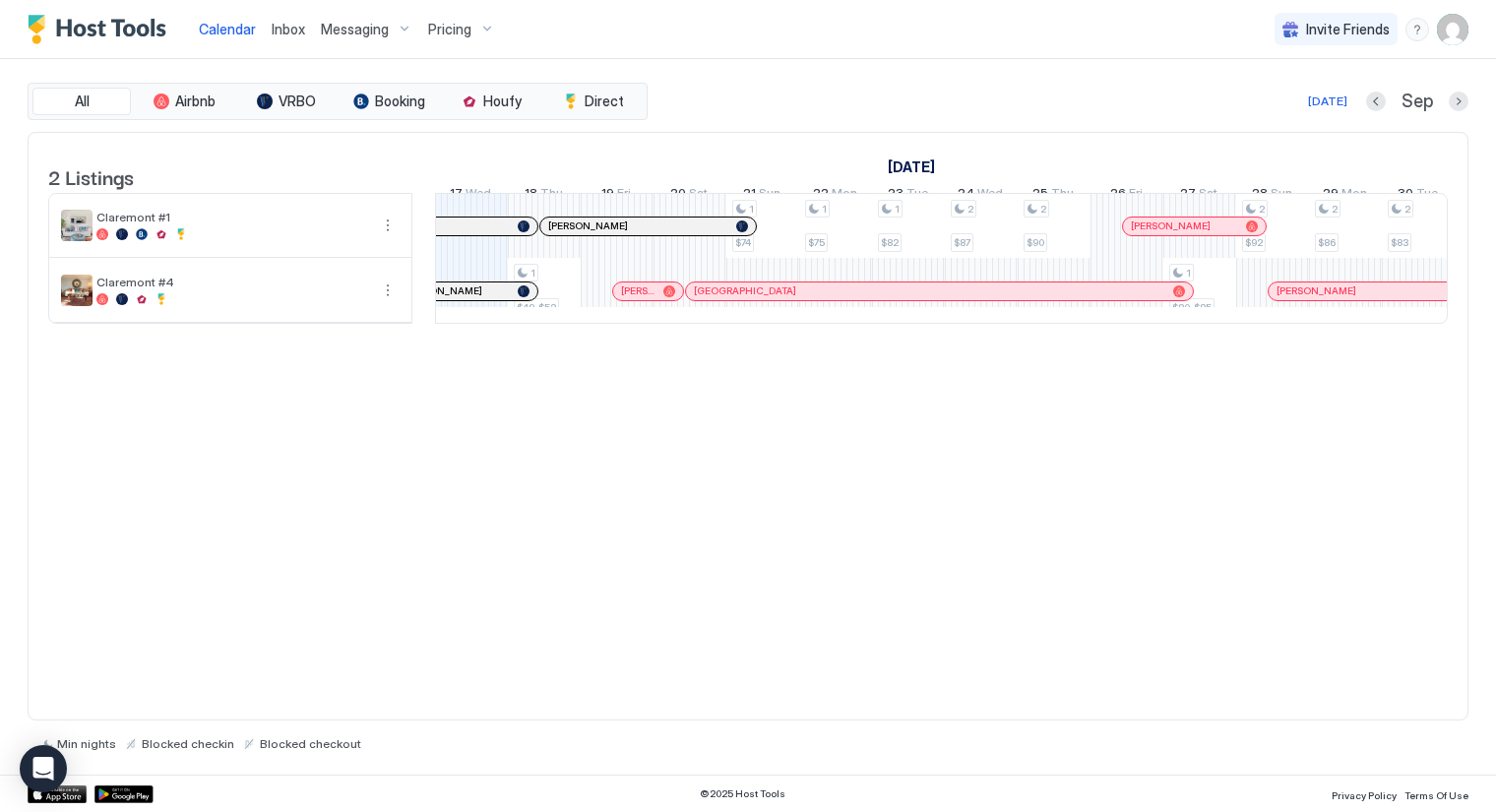
click at [406, 30] on div "Messaging" at bounding box center [367, 30] width 107 height 34
click at [396, 30] on div "Messaging" at bounding box center [367, 30] width 107 height 34
click at [379, 33] on span "Messaging" at bounding box center [355, 30] width 68 height 18
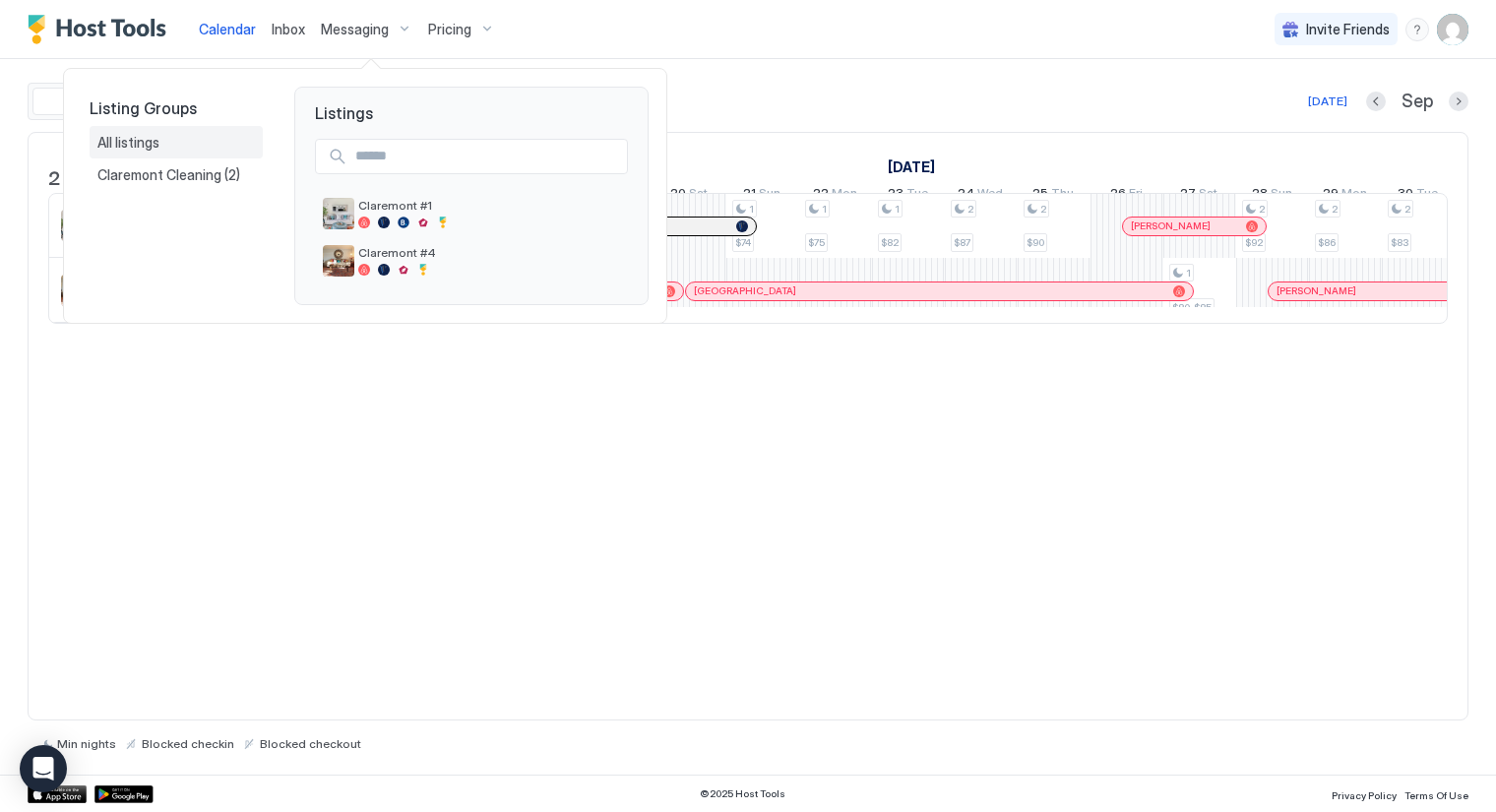
click at [138, 142] on span "All listings" at bounding box center [130, 143] width 65 height 18
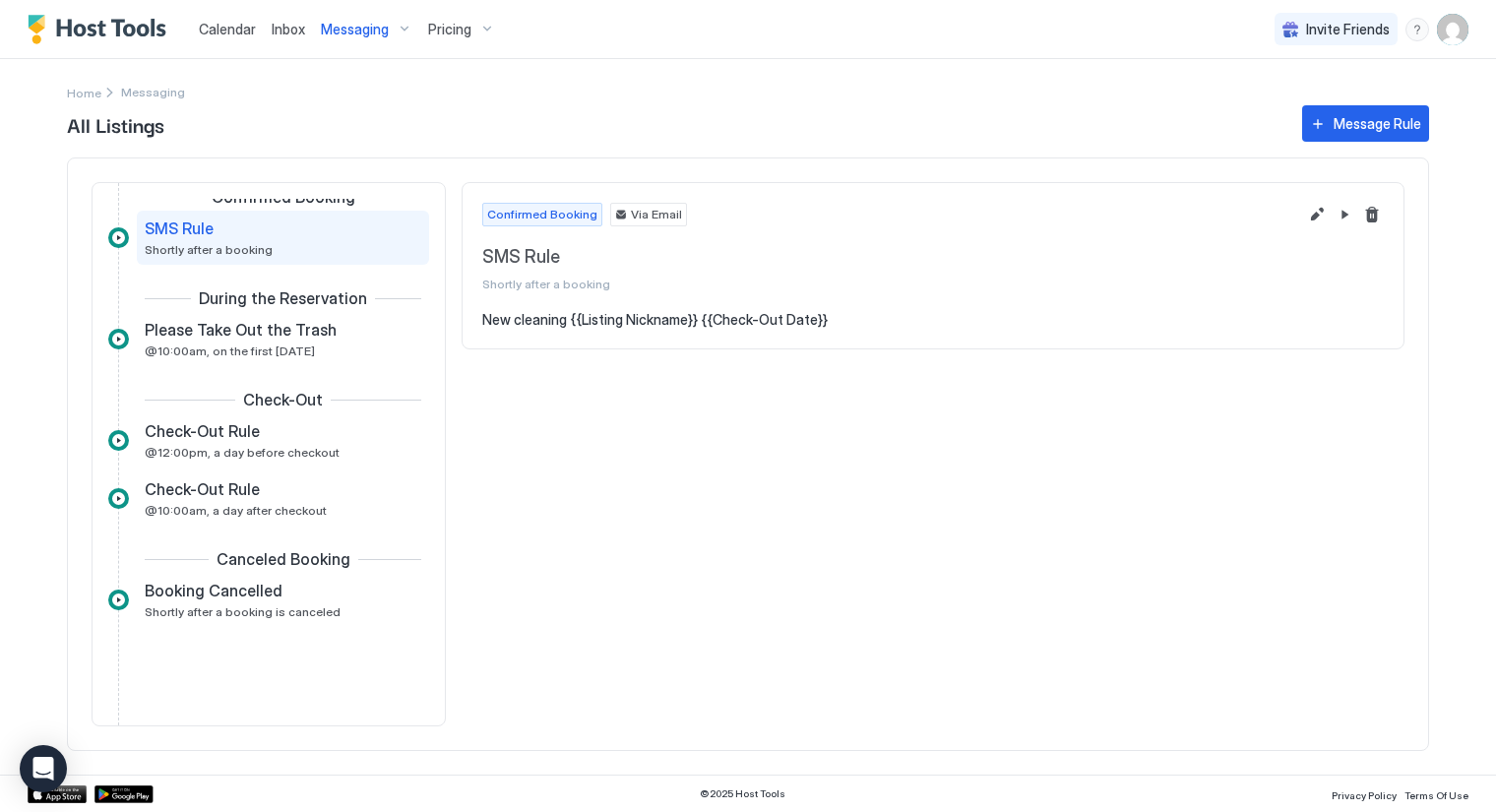
scroll to position [50, 0]
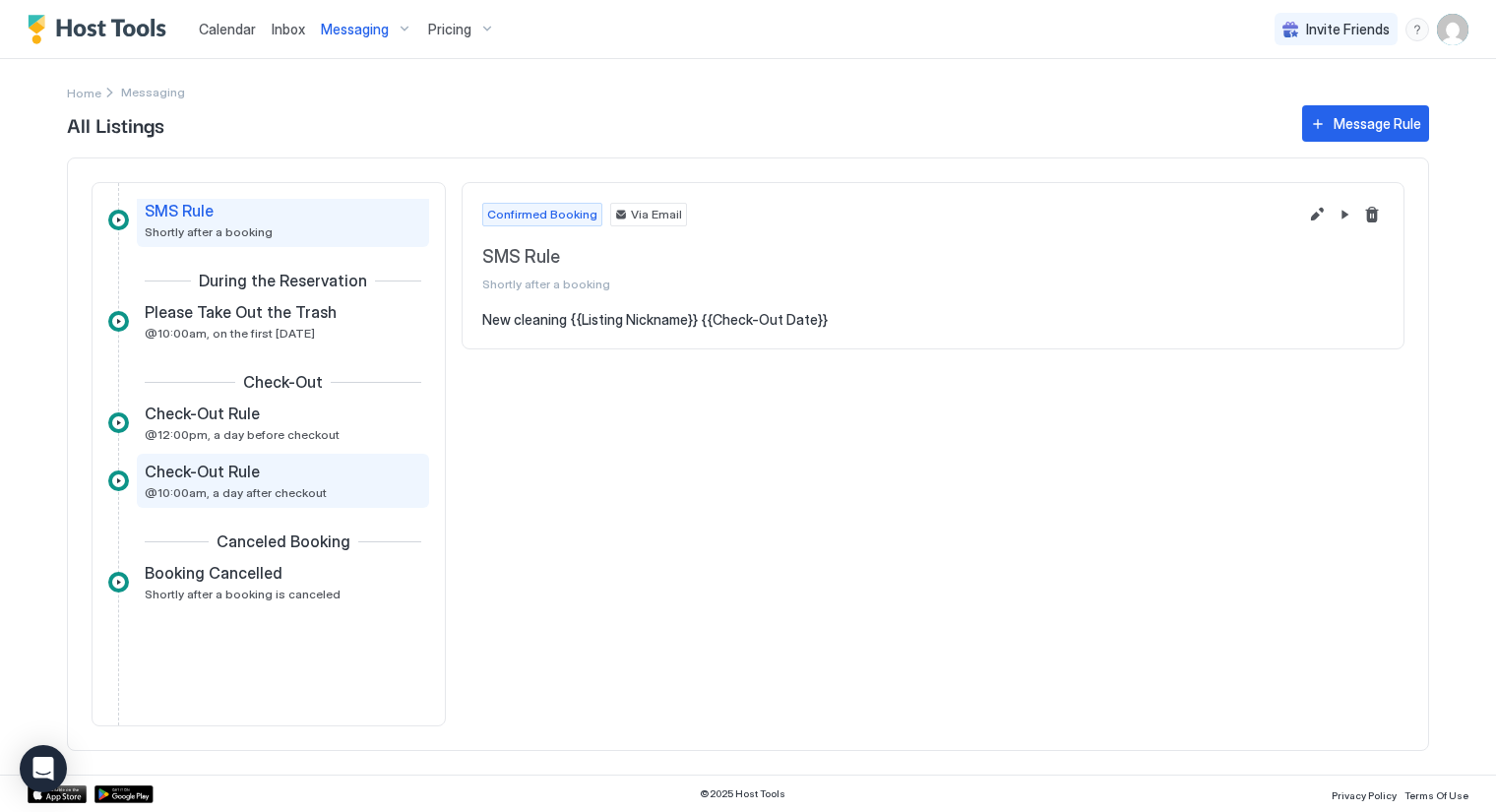
click at [219, 483] on div "Check-Out Rule @10:00am, a day after checkout" at bounding box center [268, 480] width 249 height 39
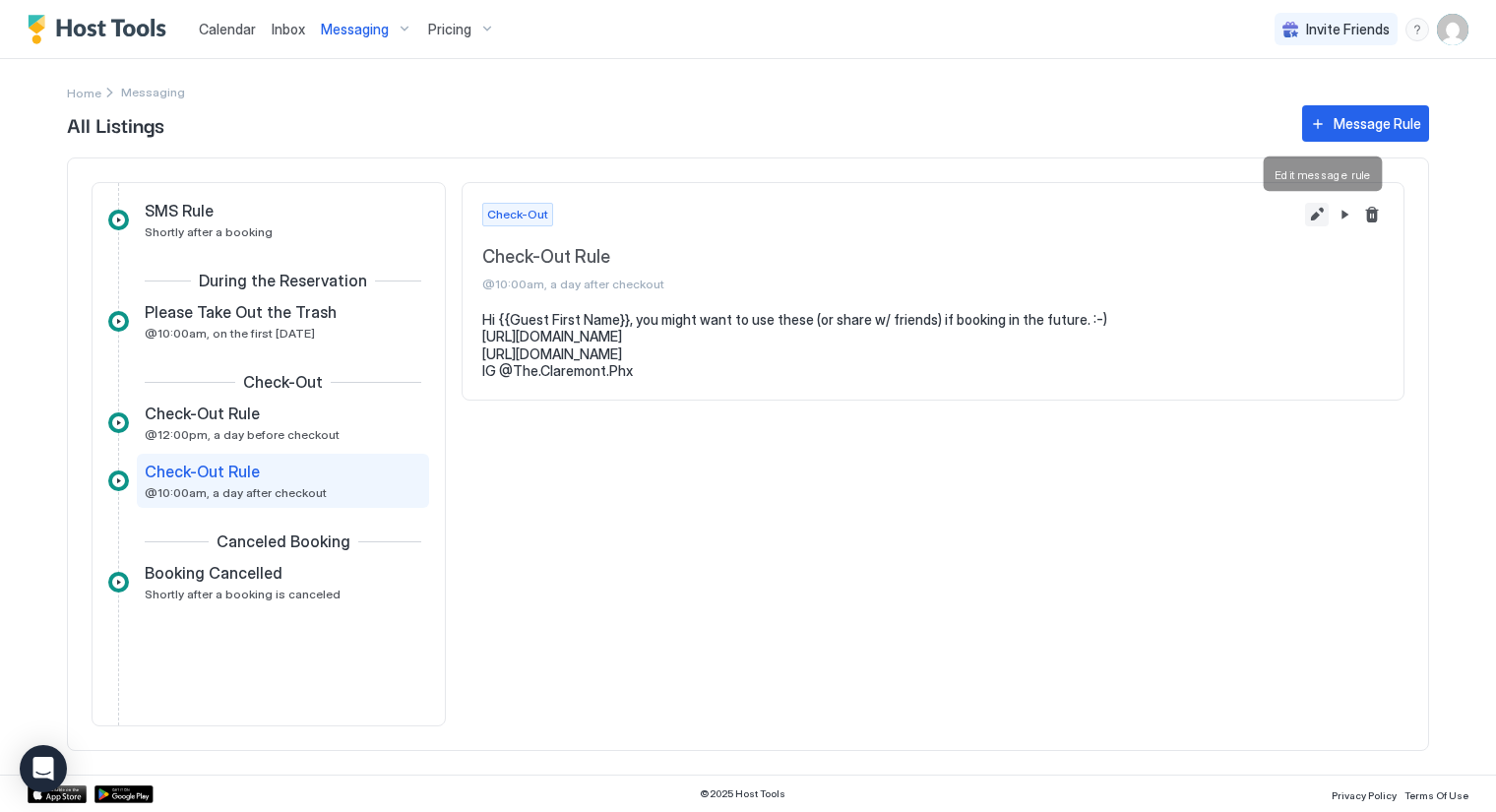
click at [1313, 213] on button "Edit message rule" at bounding box center [1317, 215] width 24 height 24
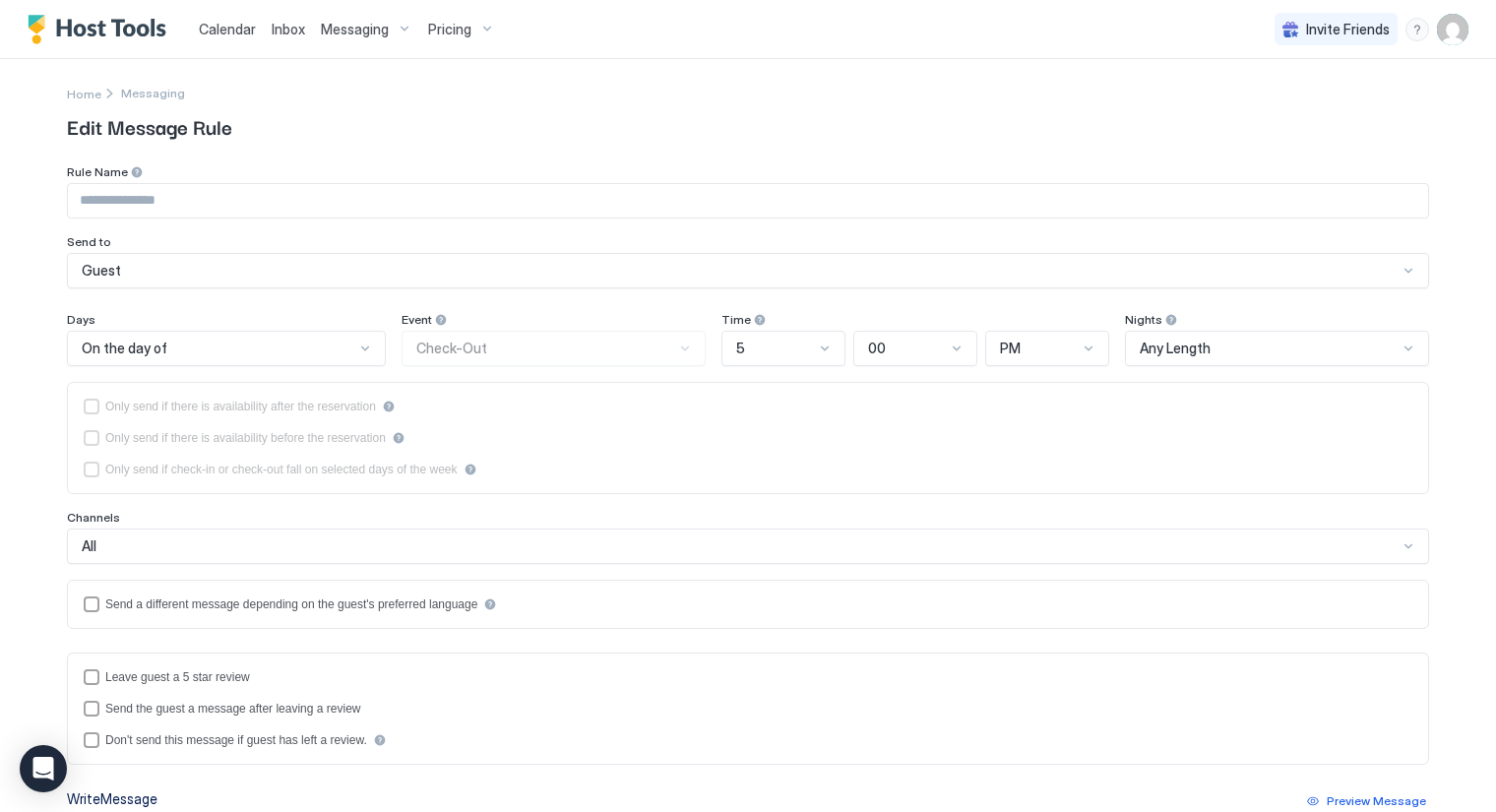
type input "**********"
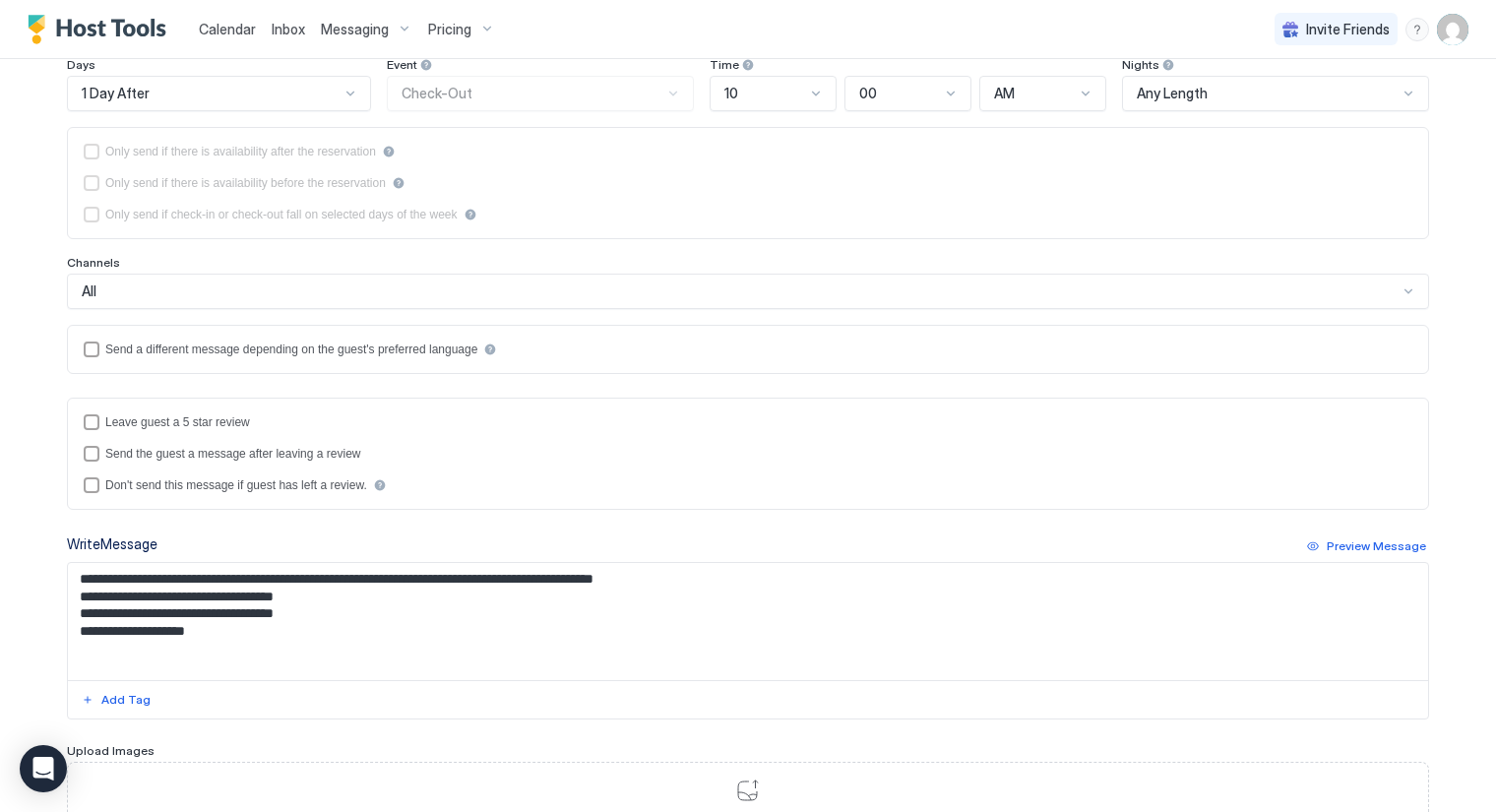
scroll to position [328, 0]
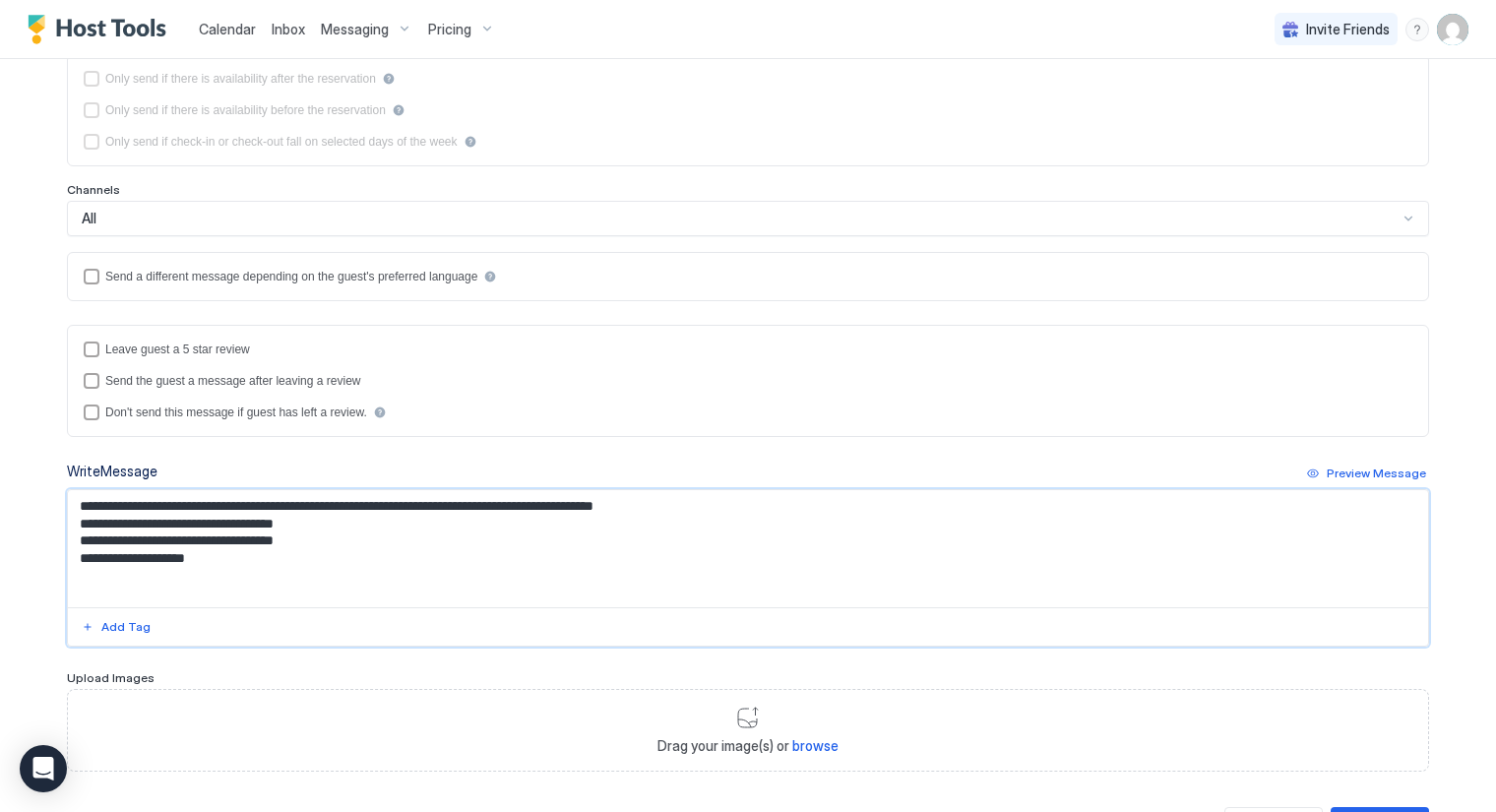
click at [222, 505] on textarea "**********" at bounding box center [749, 549] width 1361 height 117
click at [224, 500] on textarea "**********" at bounding box center [749, 549] width 1361 height 117
click at [473, 499] on textarea "**********" at bounding box center [749, 549] width 1361 height 117
drag, startPoint x: 230, startPoint y: 560, endPoint x: 57, endPoint y: 492, distance: 185.9
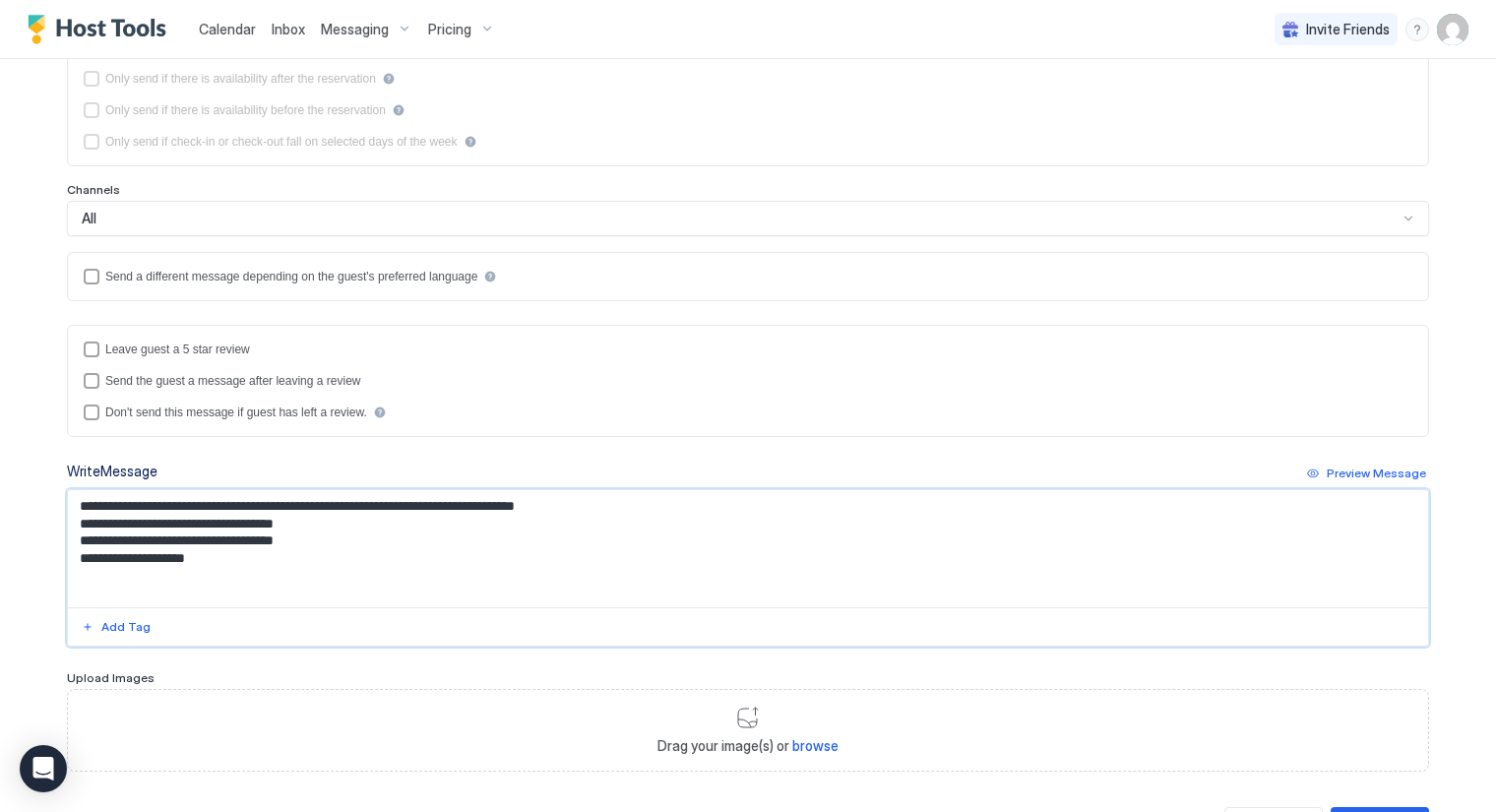
click at [57, 492] on div "**********" at bounding box center [748, 300] width 1418 height 1138
type textarea "**********"
click at [404, 676] on div "Upload Images" at bounding box center [748, 679] width 1362 height 19
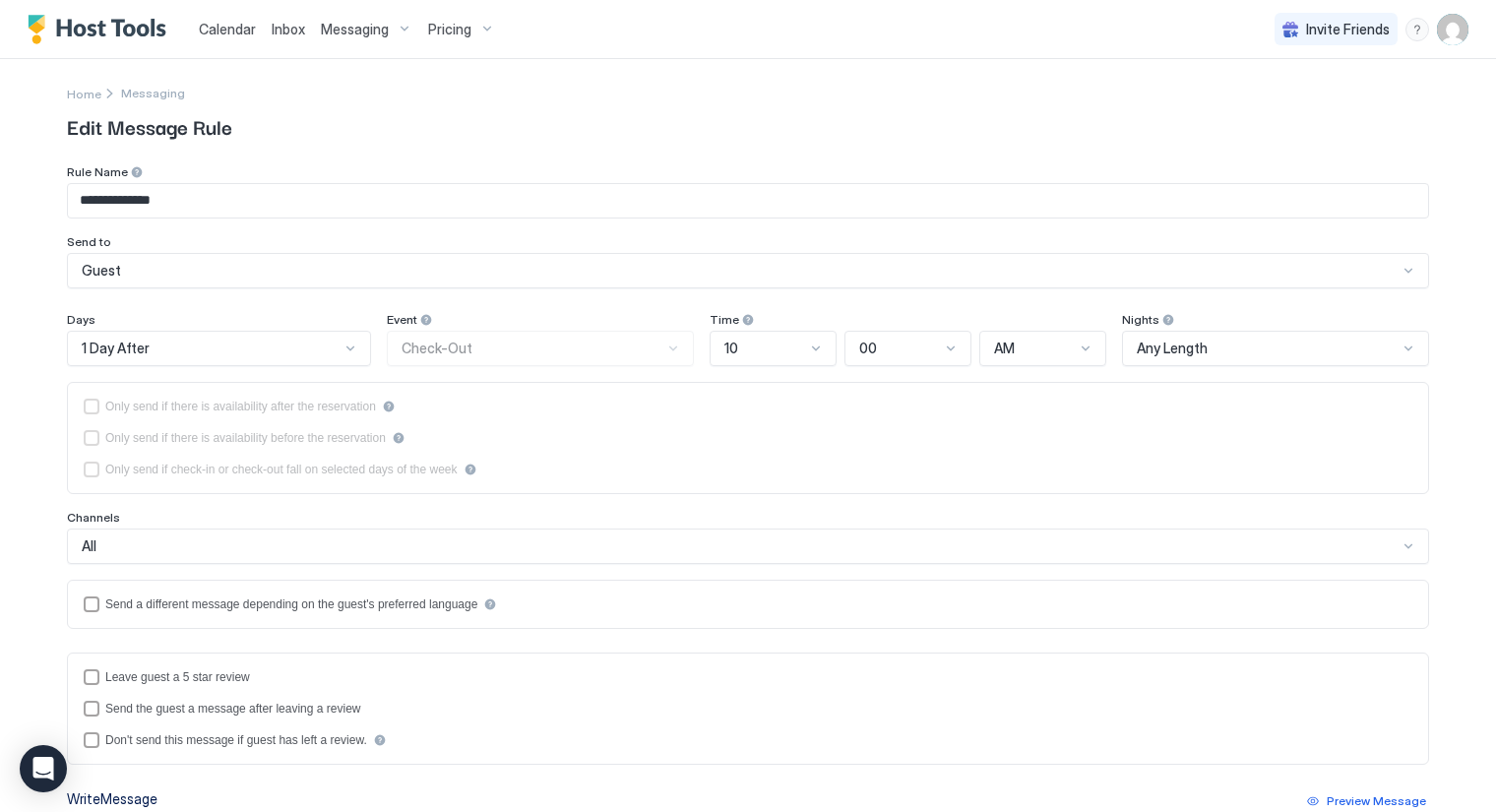
scroll to position [412, 0]
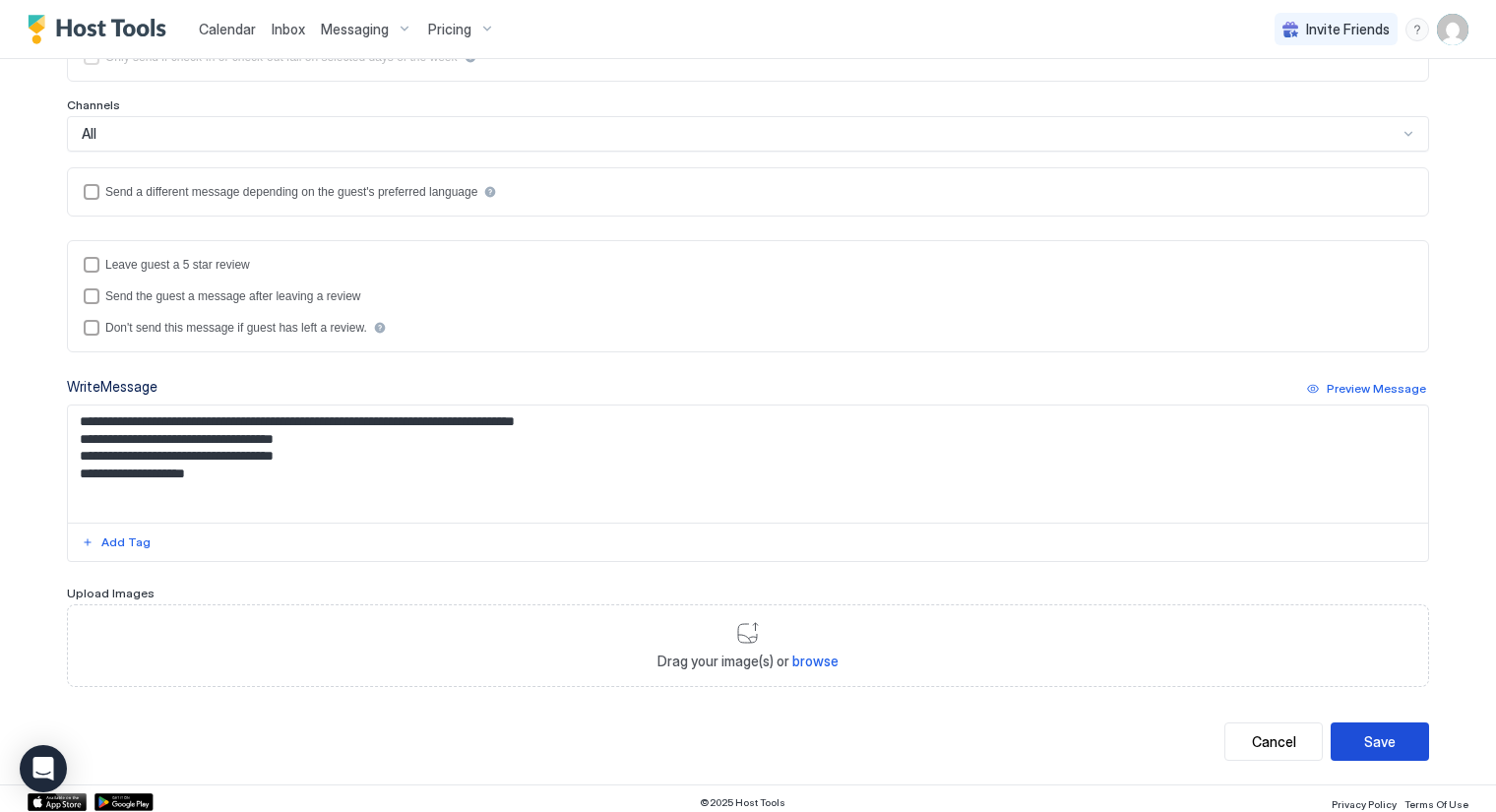
click at [1349, 736] on button "Save" at bounding box center [1379, 741] width 98 height 39
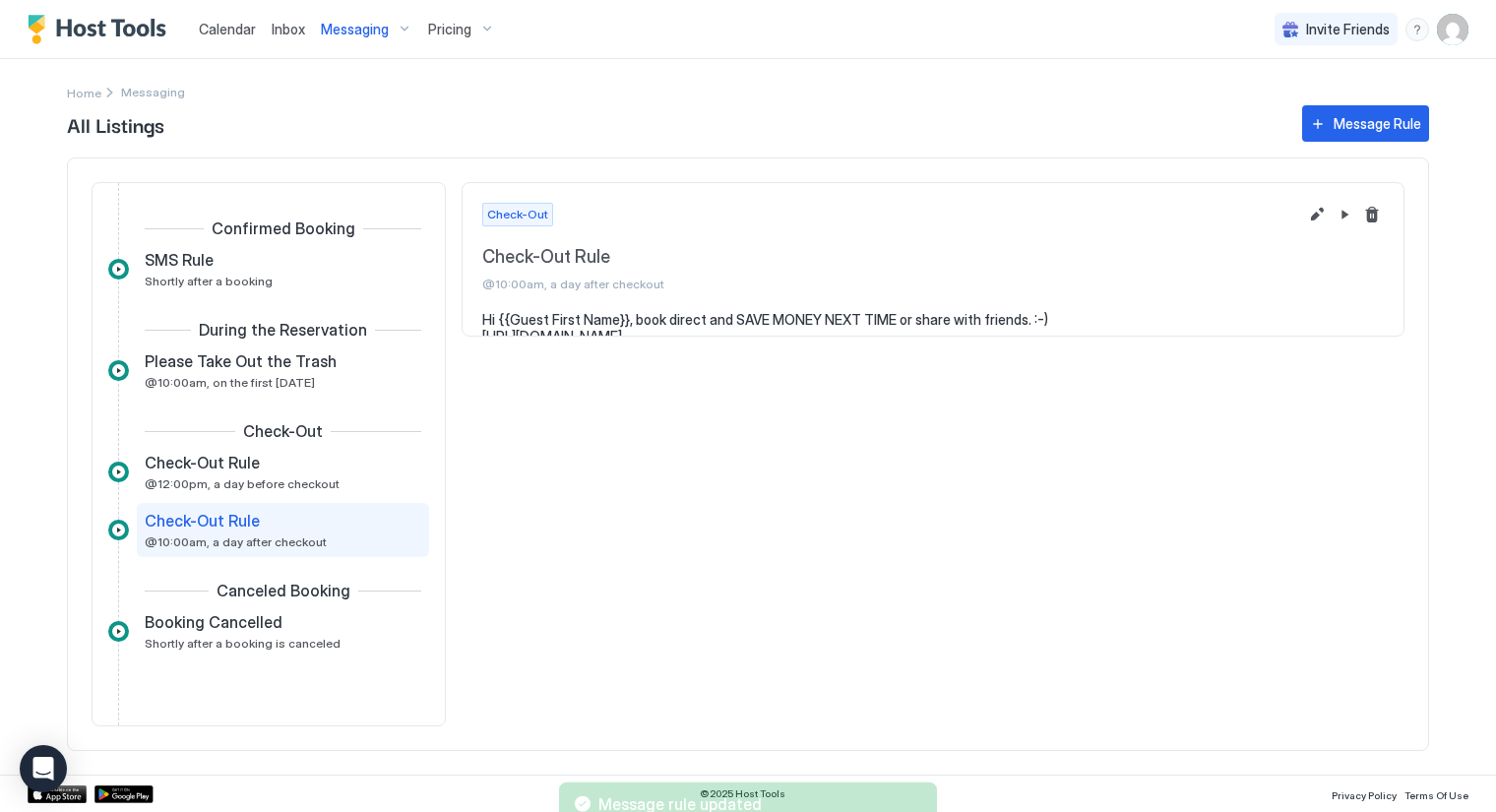
scroll to position [50, 0]
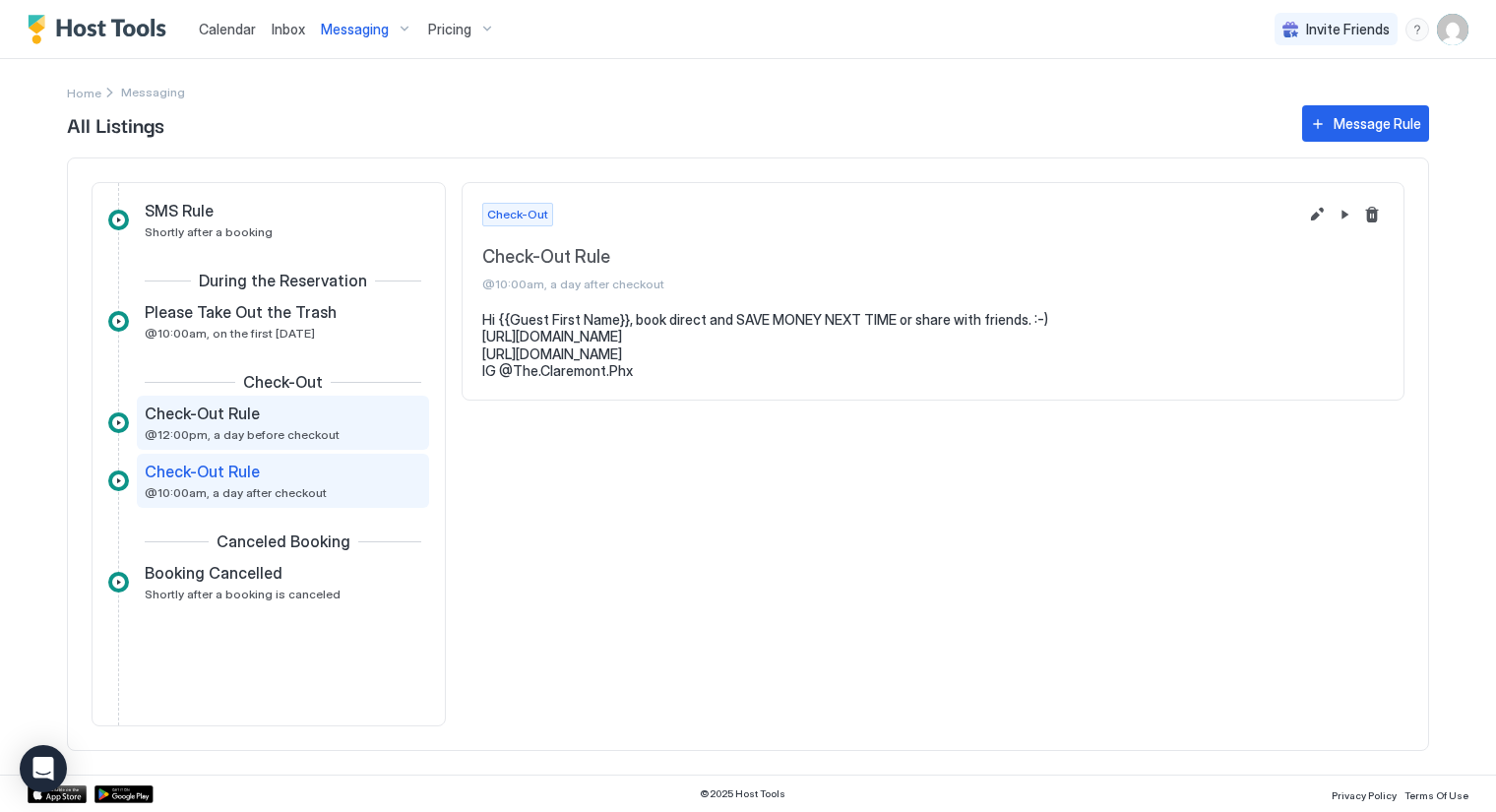
click at [229, 418] on span "Check-Out Rule" at bounding box center [202, 413] width 115 height 20
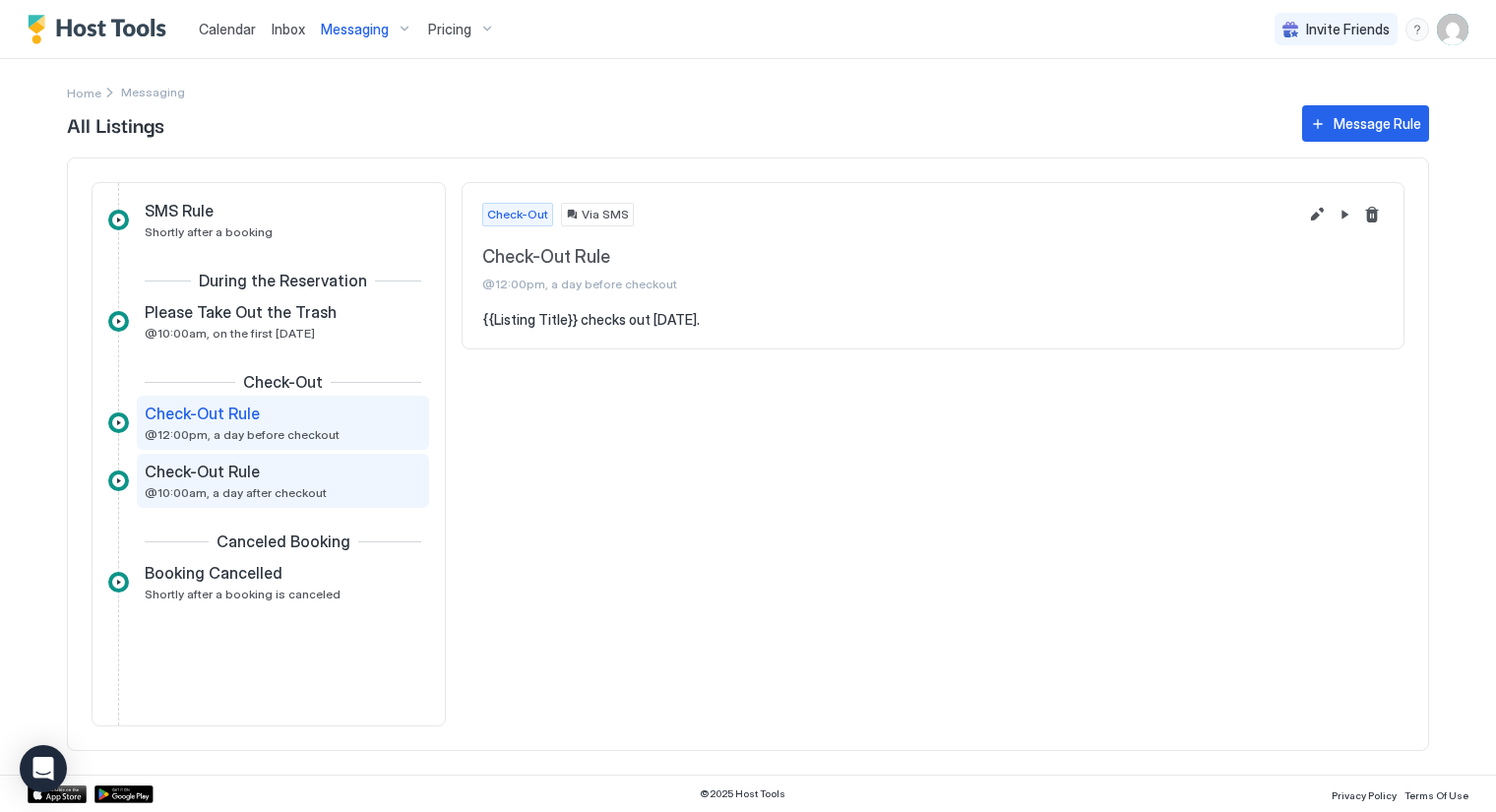
click at [225, 482] on div "Check-Out Rule @10:00am, a day after checkout" at bounding box center [268, 480] width 249 height 39
